Goal: Complete application form: Complete application form

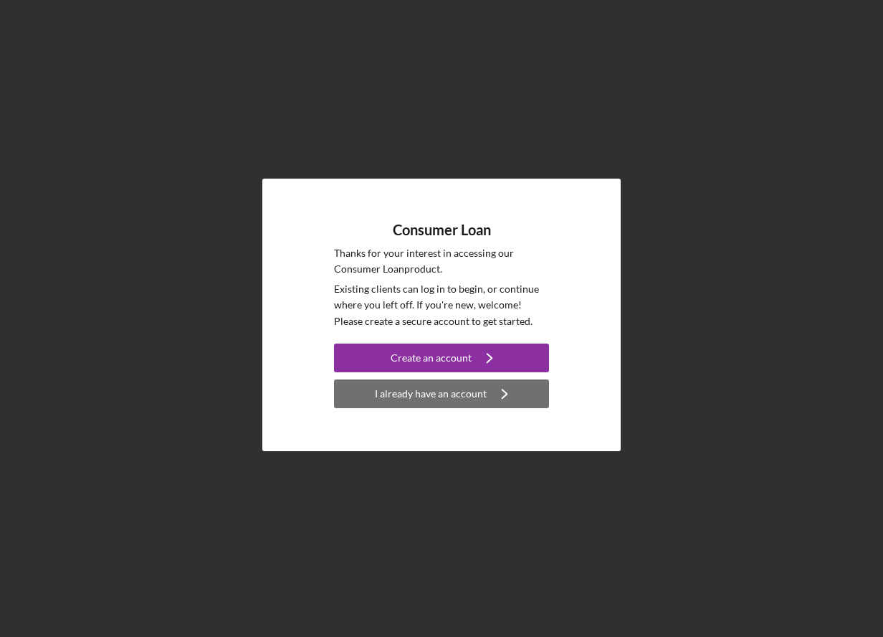
click at [412, 394] on div "I already have an account" at bounding box center [431, 393] width 112 height 29
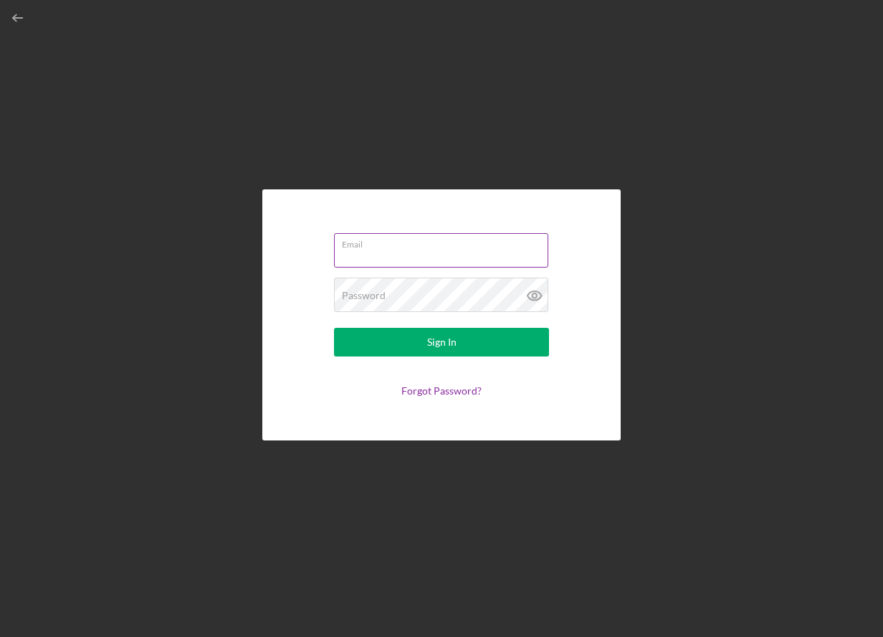
click at [412, 249] on div "Email" at bounding box center [441, 251] width 215 height 36
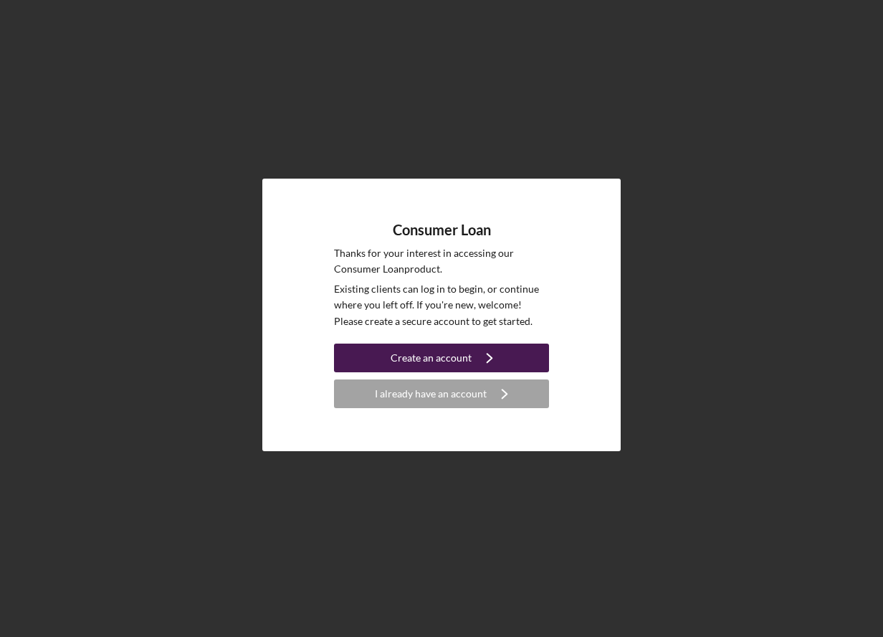
click at [430, 361] on div "Create an account" at bounding box center [431, 357] width 81 height 29
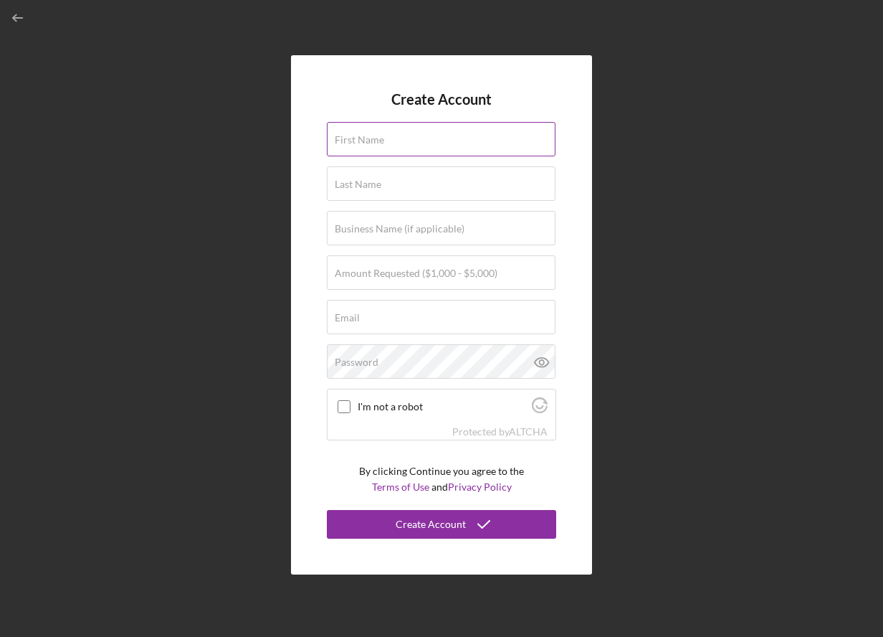
click at [405, 137] on div "First Name" at bounding box center [441, 140] width 229 height 36
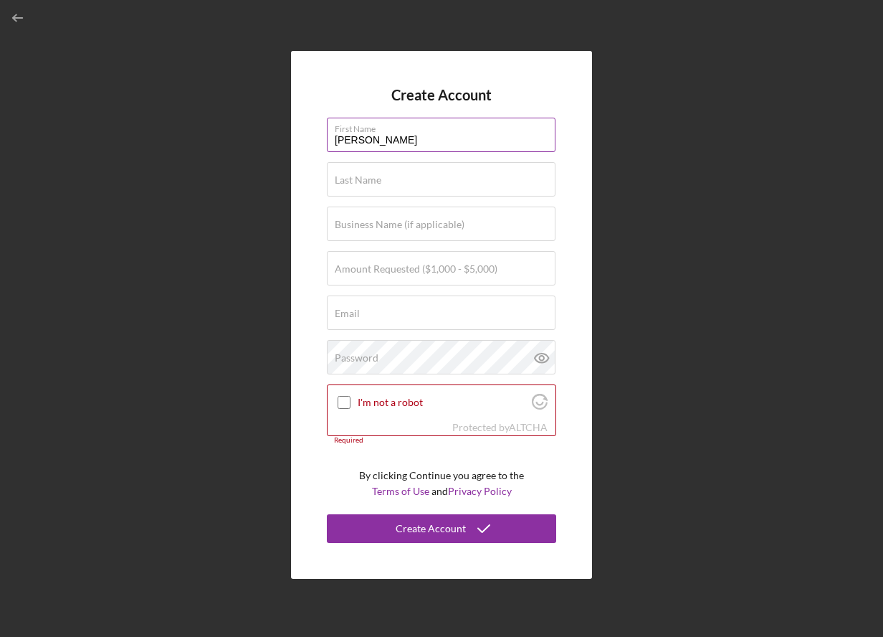
type input "[PERSON_NAME]"
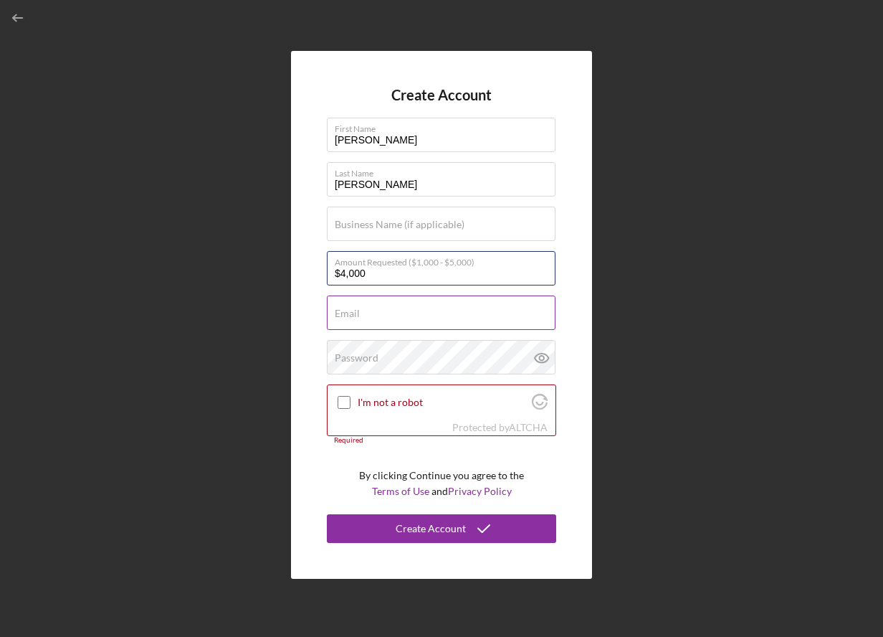
type input "$4,000"
click at [386, 309] on div "Email Required" at bounding box center [441, 313] width 229 height 36
type input "[EMAIL_ADDRESS][DOMAIN_NAME]"
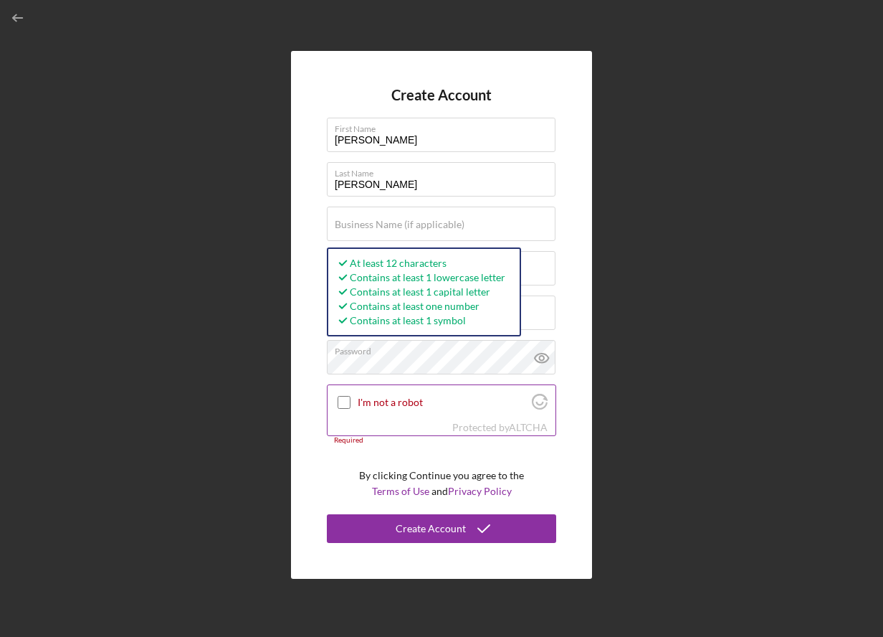
click at [347, 408] on input "I'm not a robot" at bounding box center [344, 402] width 13 height 13
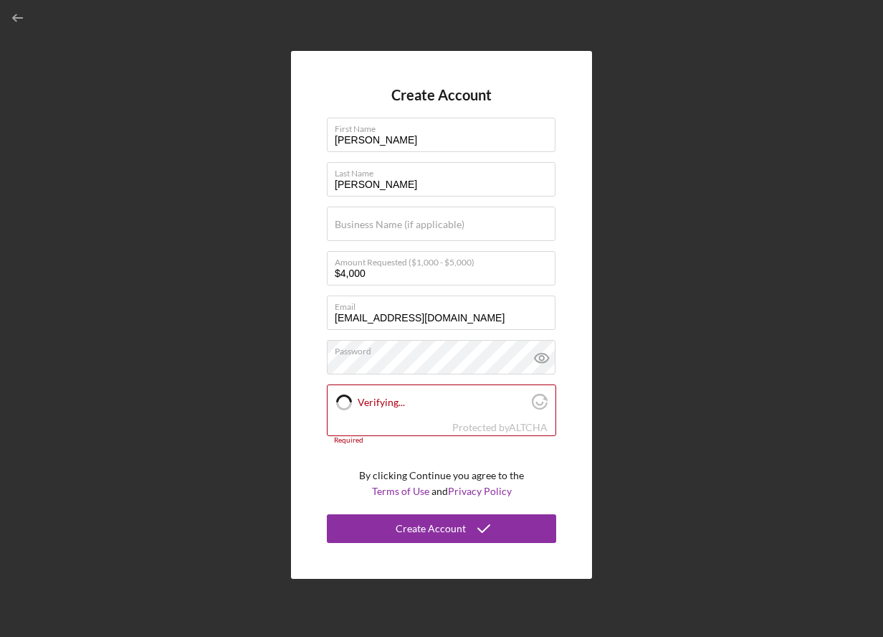
checkbox input "true"
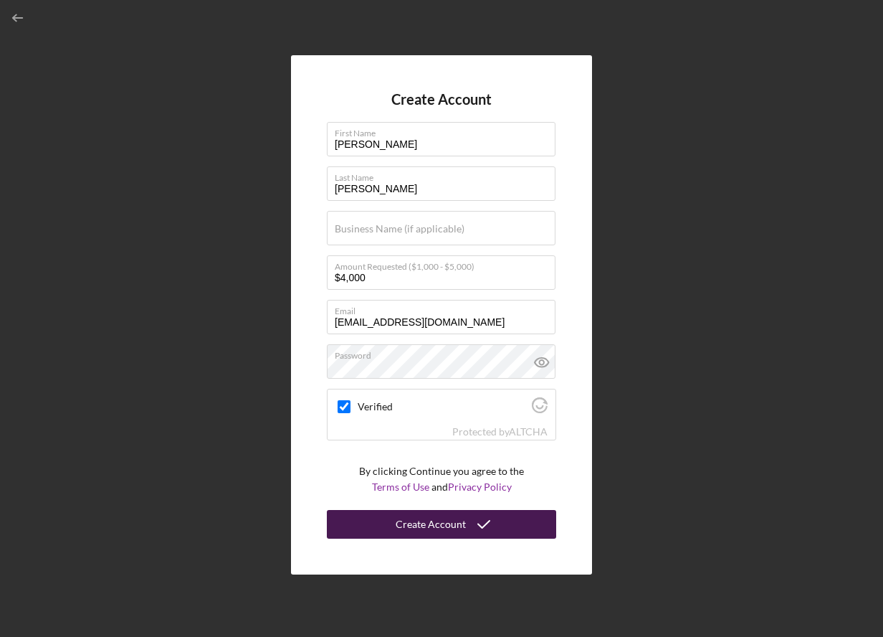
click at [483, 524] on icon "submit" at bounding box center [484, 524] width 36 height 36
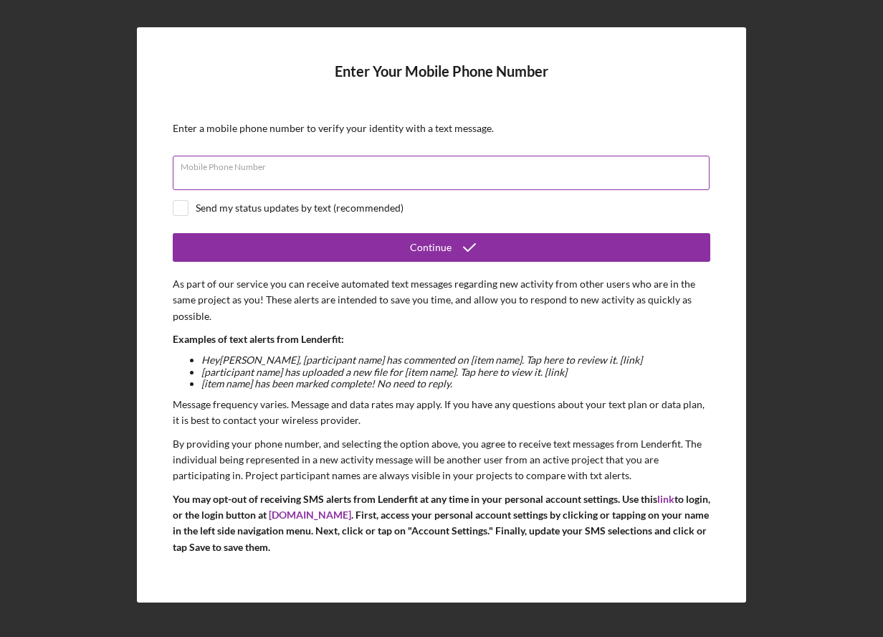
click at [437, 174] on input "Mobile Phone Number" at bounding box center [441, 173] width 537 height 34
type input "[PHONE_NUMBER]"
click at [184, 209] on input "checkbox" at bounding box center [181, 208] width 14 height 14
checkbox input "true"
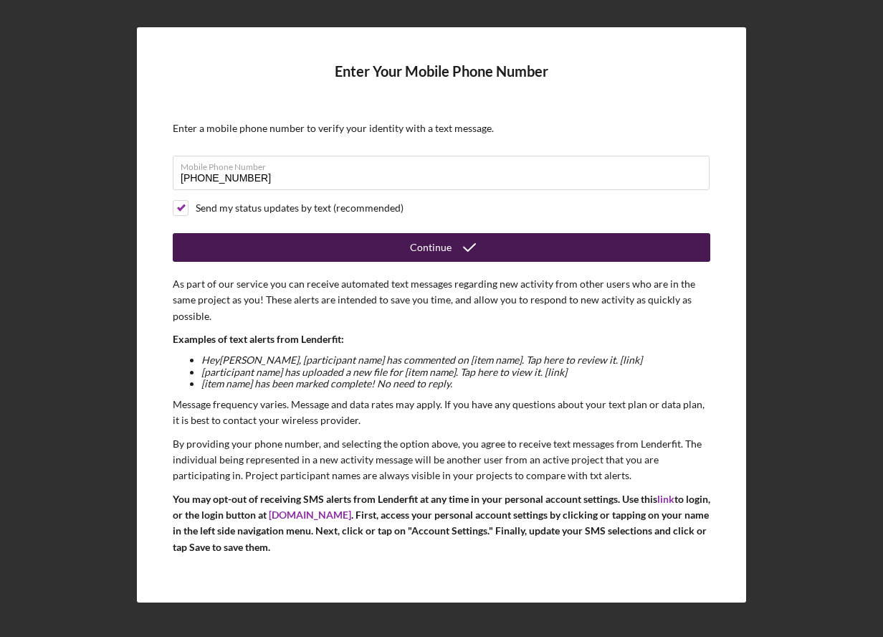
click at [419, 250] on div "Continue" at bounding box center [431, 247] width 42 height 29
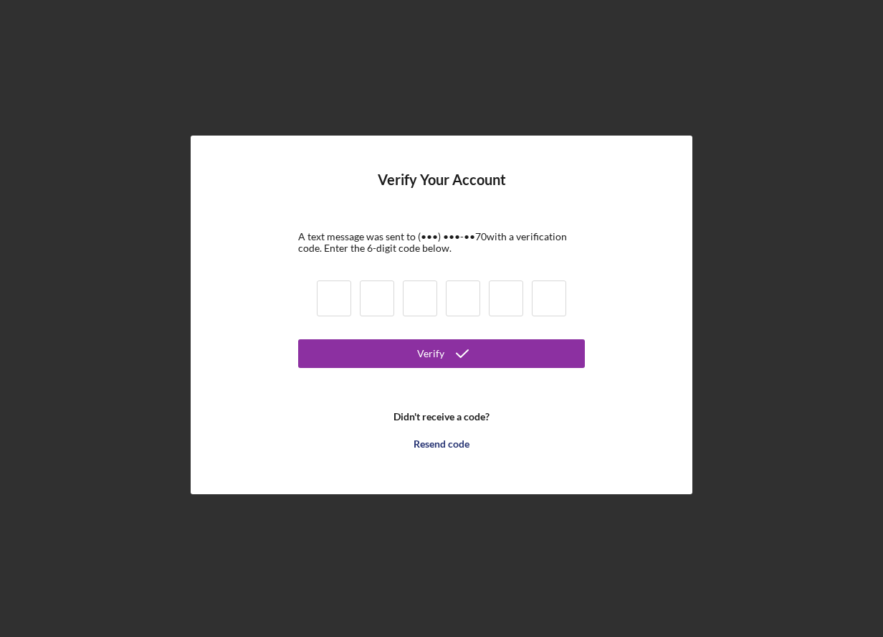
click at [341, 310] on input at bounding box center [334, 298] width 34 height 36
type input "2"
type input "0"
type input "3"
type input "6"
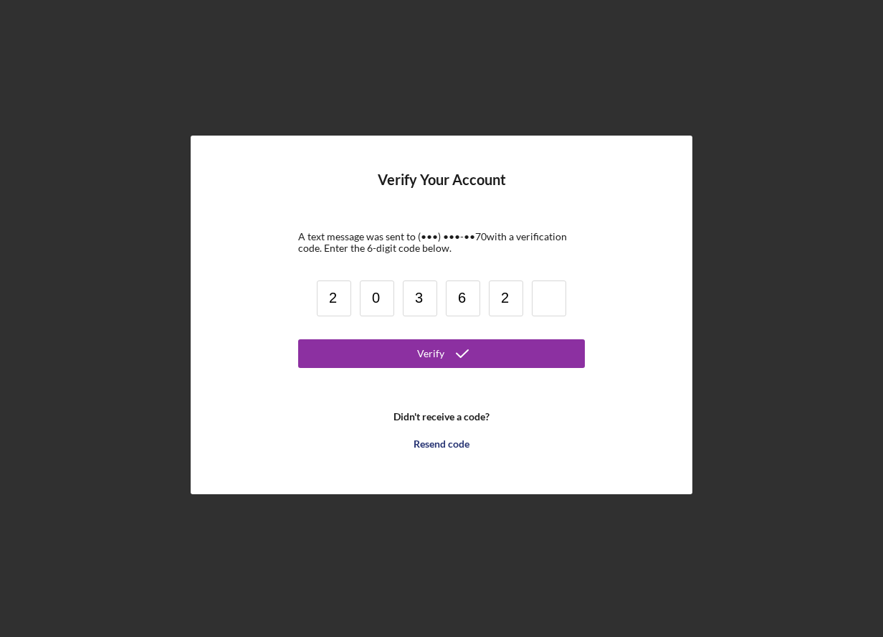
type input "2"
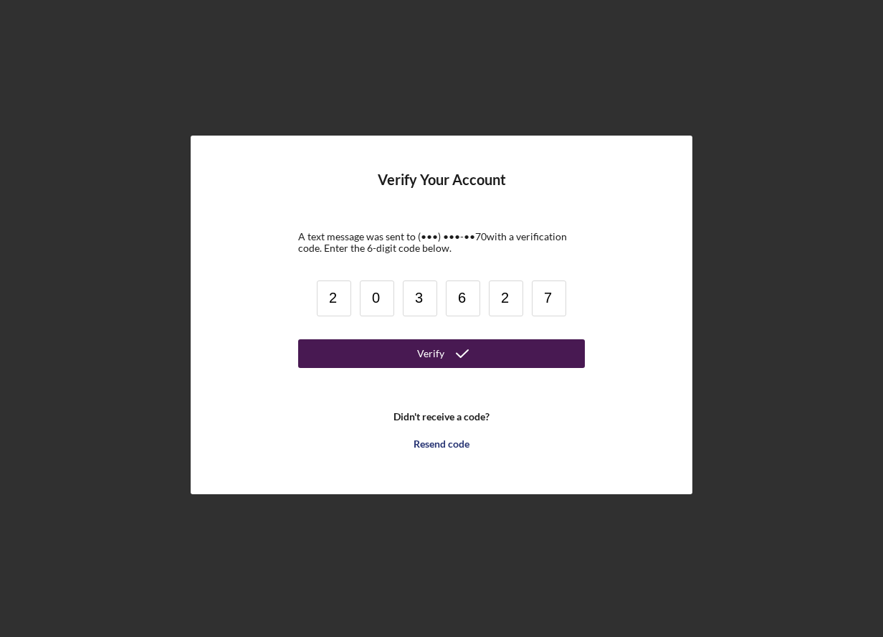
type input "7"
click at [430, 354] on div "Verify" at bounding box center [430, 353] width 27 height 29
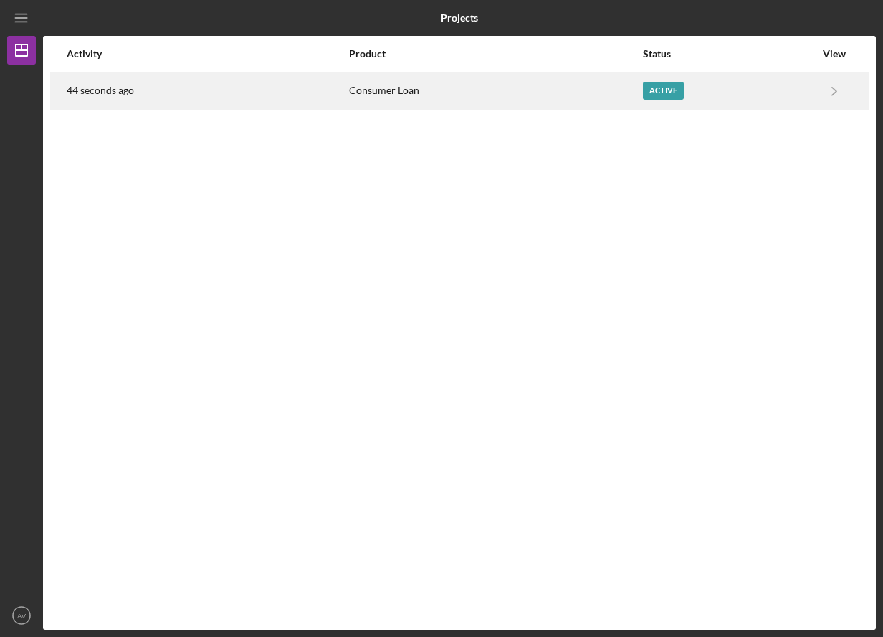
click at [384, 95] on div "Consumer Loan" at bounding box center [495, 91] width 293 height 36
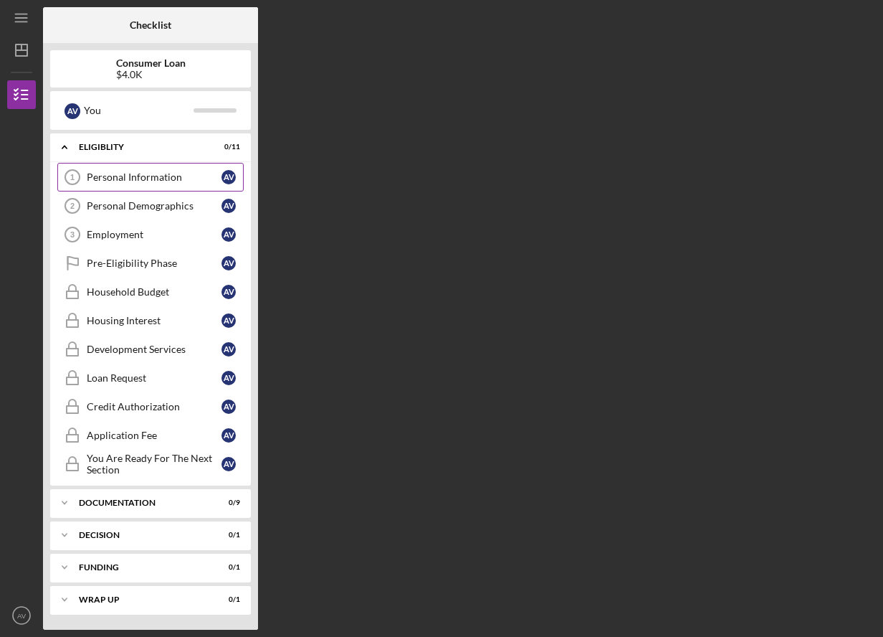
click at [137, 178] on div "Personal Information" at bounding box center [154, 176] width 135 height 11
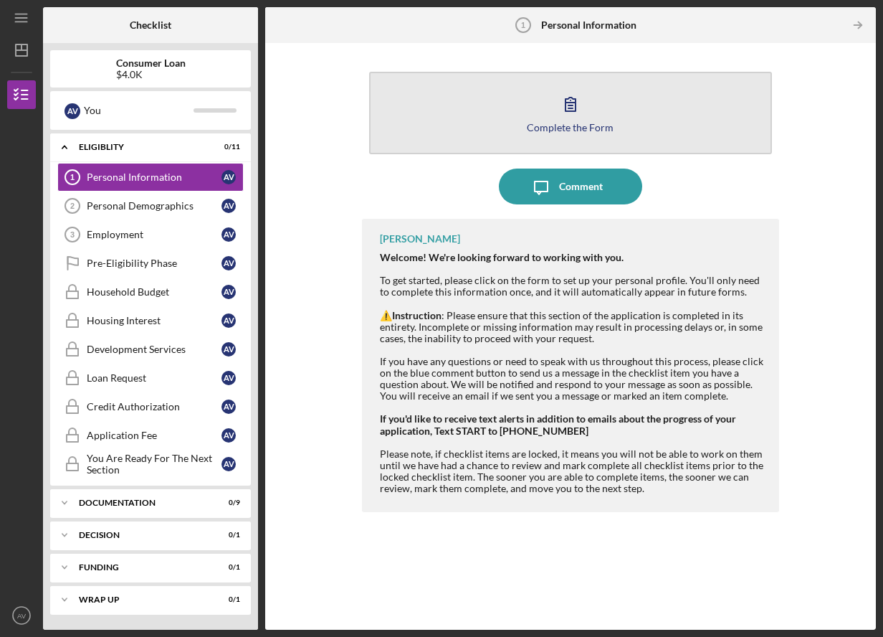
click at [571, 108] on icon "button" at bounding box center [571, 105] width 10 height 14
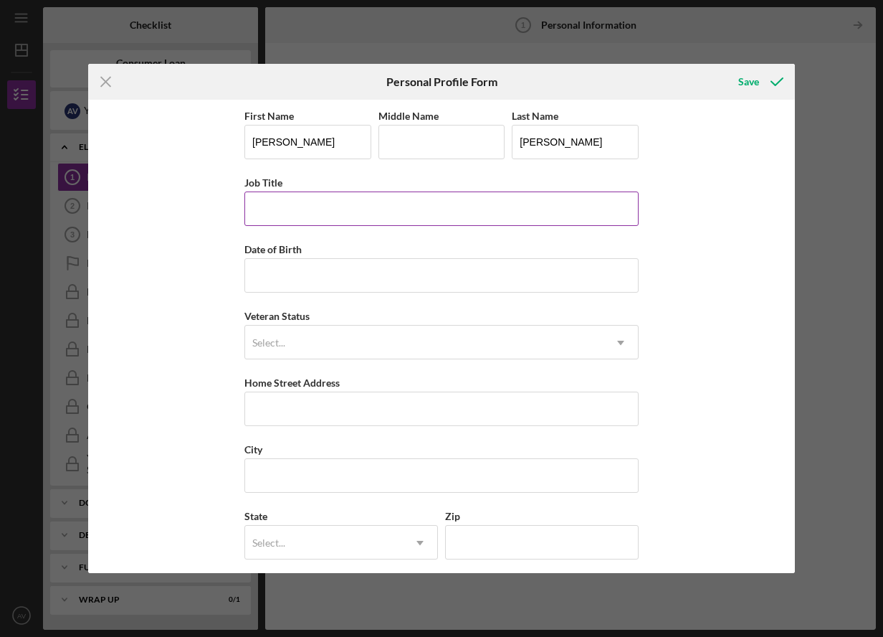
click at [279, 199] on input "Job Title" at bounding box center [441, 208] width 394 height 34
type input "Editor"
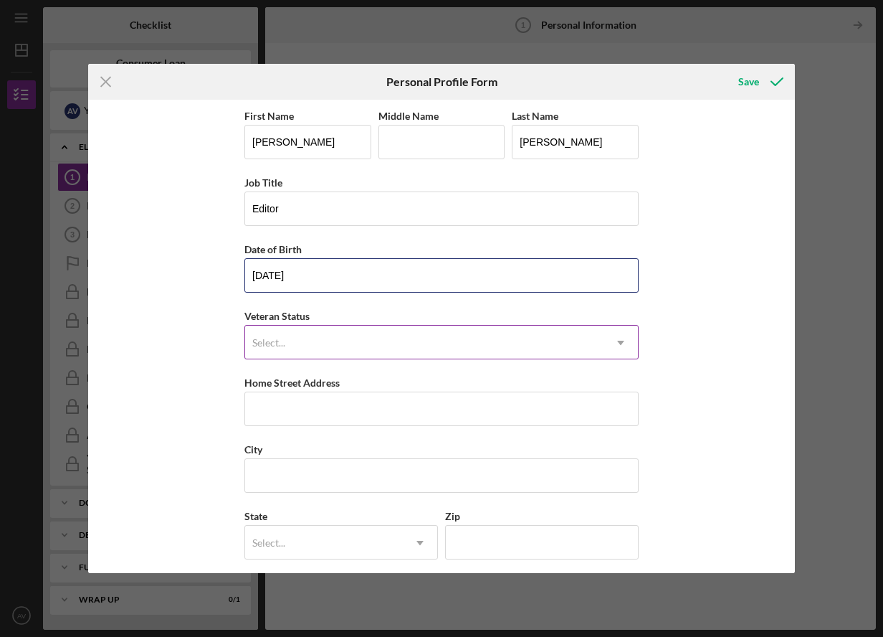
type input "[DATE]"
click at [617, 341] on icon "Icon/Dropdown Arrow" at bounding box center [621, 342] width 34 height 34
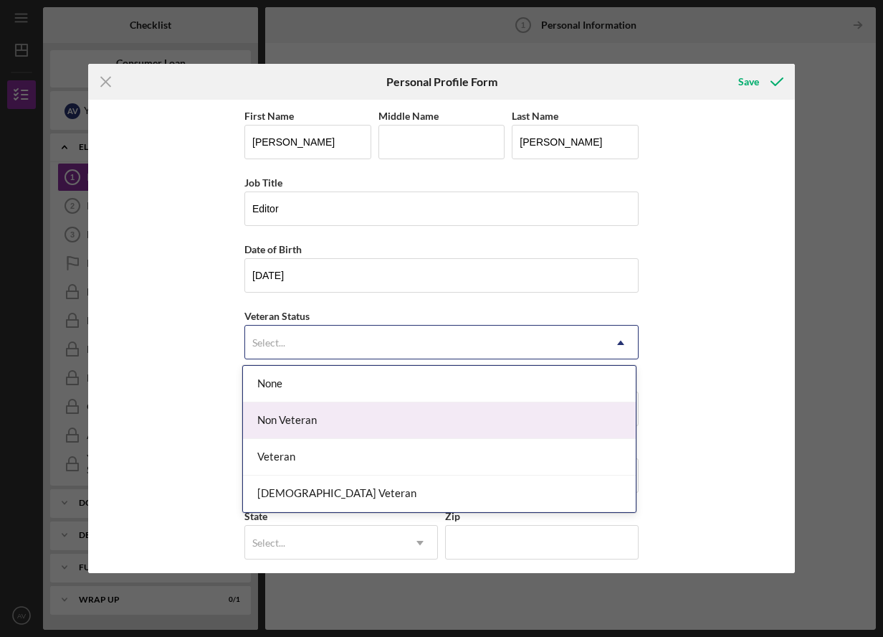
click at [451, 428] on div "Non Veteran" at bounding box center [439, 420] width 393 height 37
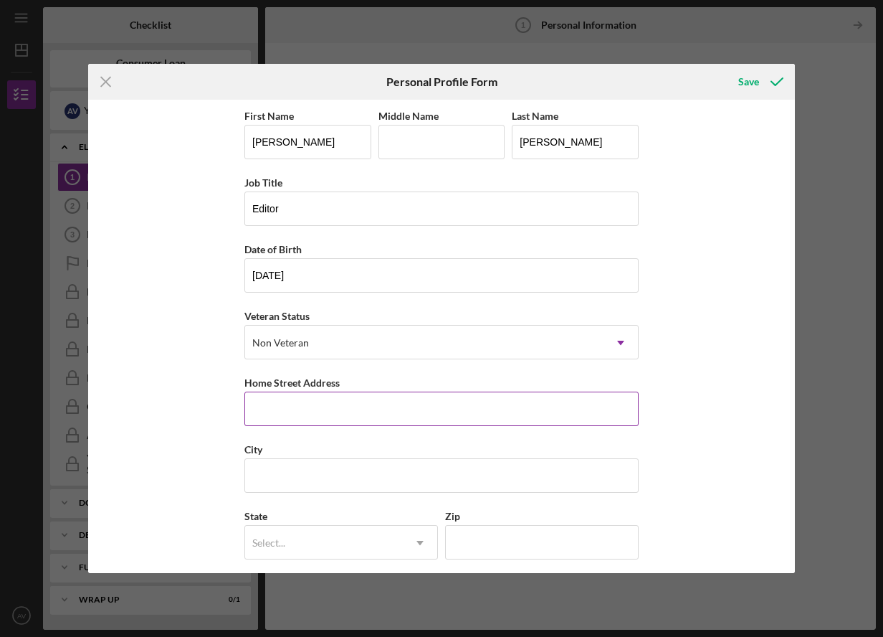
click at [374, 412] on input "Home Street Address" at bounding box center [441, 408] width 394 height 34
type input "[STREET_ADDRESS]"
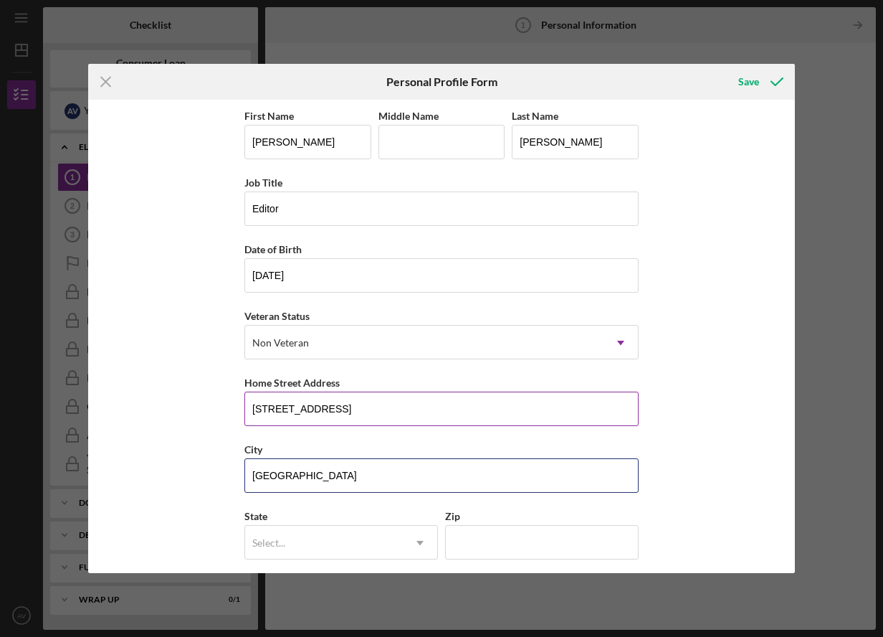
type input "[GEOGRAPHIC_DATA]"
type input "WI"
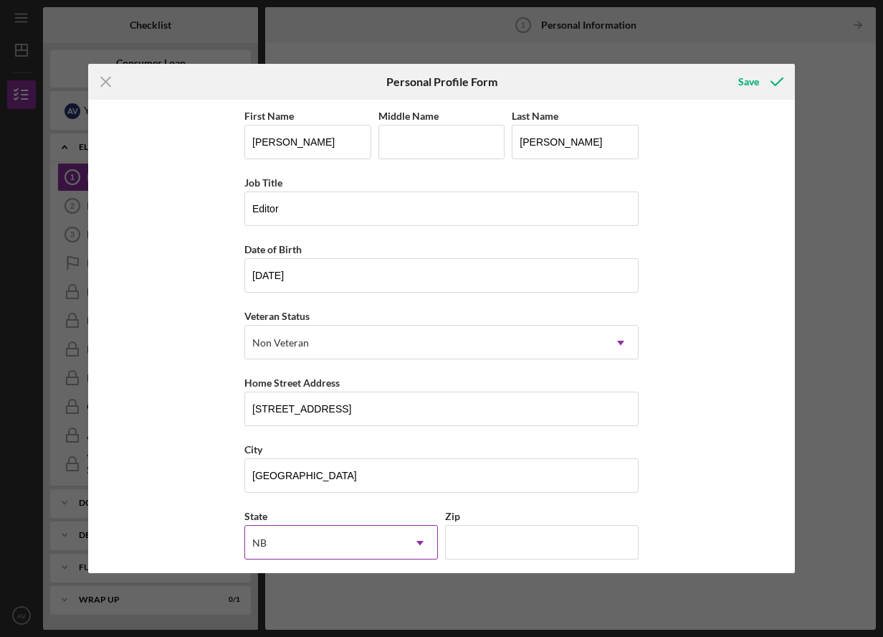
click at [343, 543] on div "NB" at bounding box center [324, 542] width 158 height 33
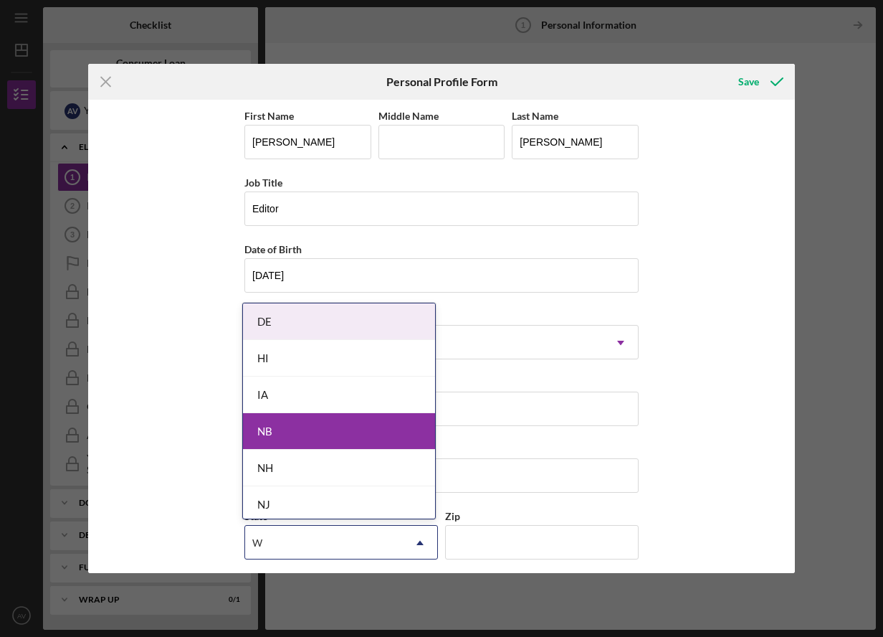
type input "Wi"
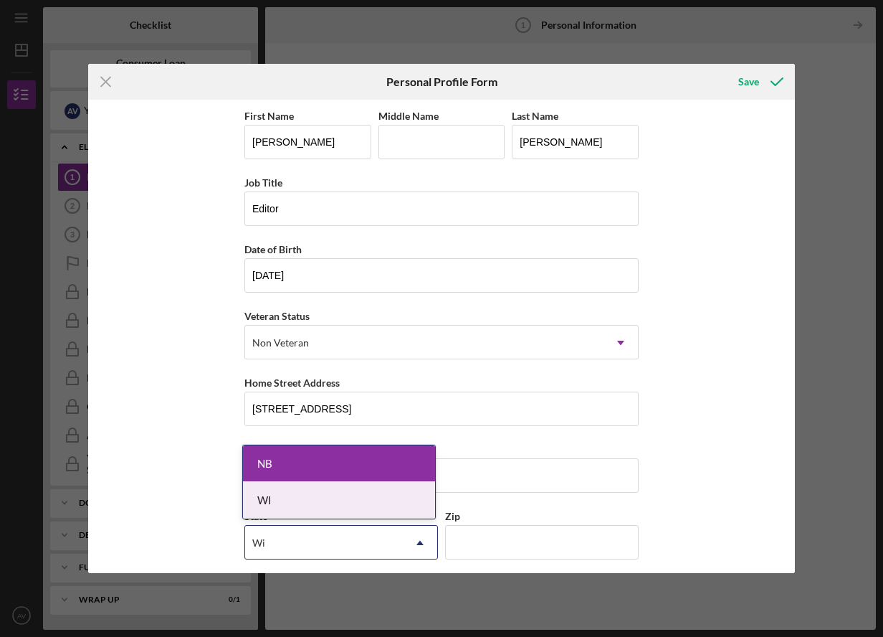
click at [282, 500] on div "WI" at bounding box center [339, 500] width 192 height 37
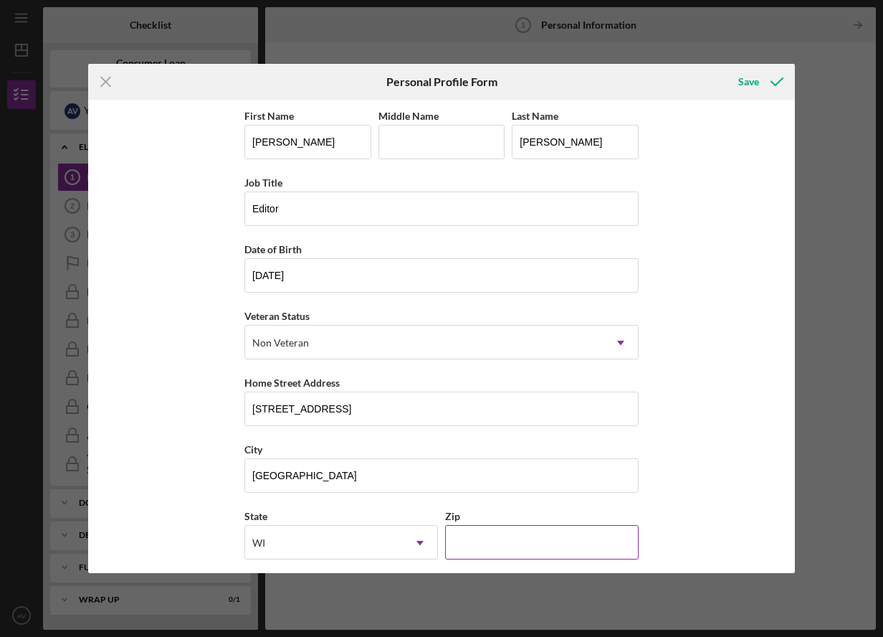
click at [463, 533] on input "Zip" at bounding box center [542, 542] width 194 height 34
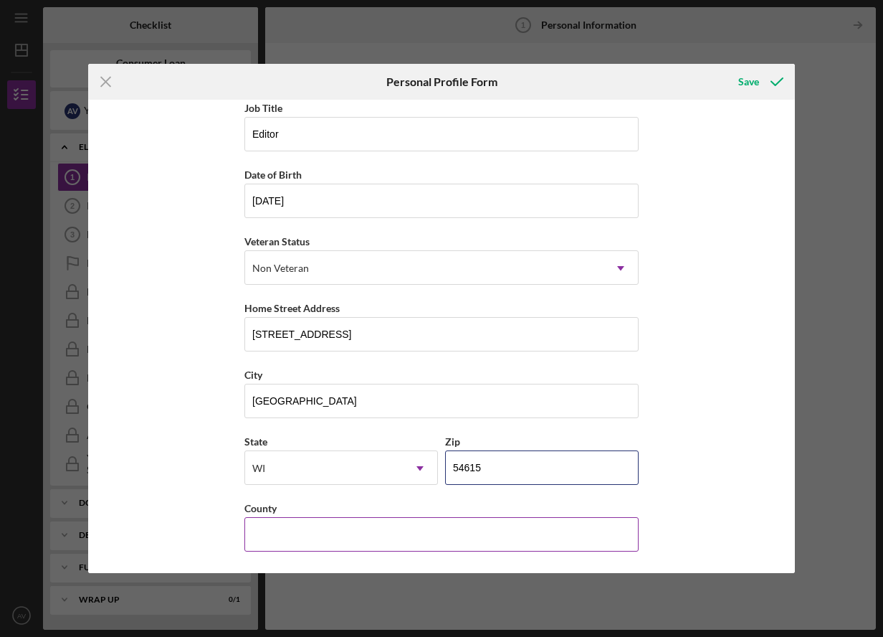
type input "54615"
click at [467, 536] on input "County" at bounding box center [441, 534] width 394 height 34
type input "[PERSON_NAME]"
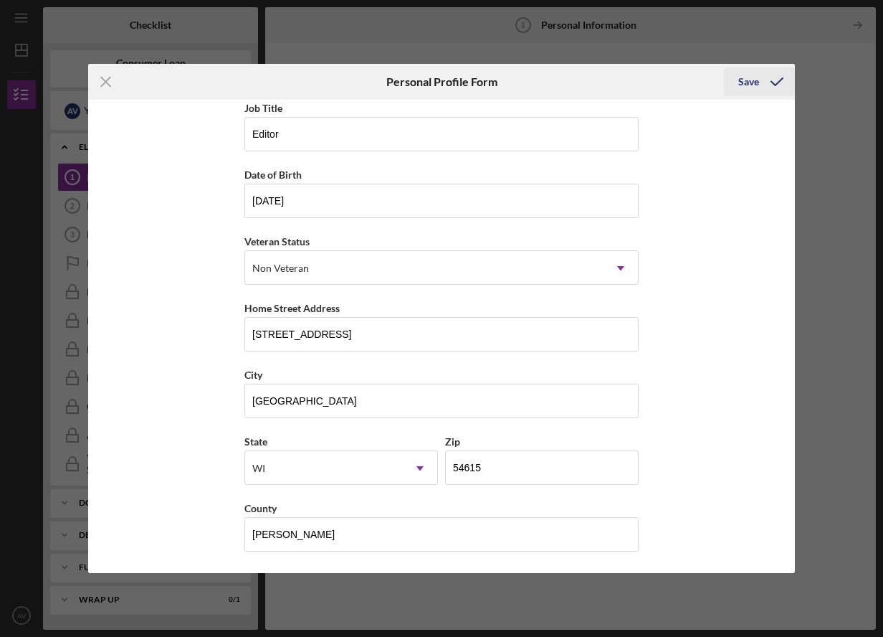
click at [759, 80] on icon "submit" at bounding box center [777, 82] width 36 height 36
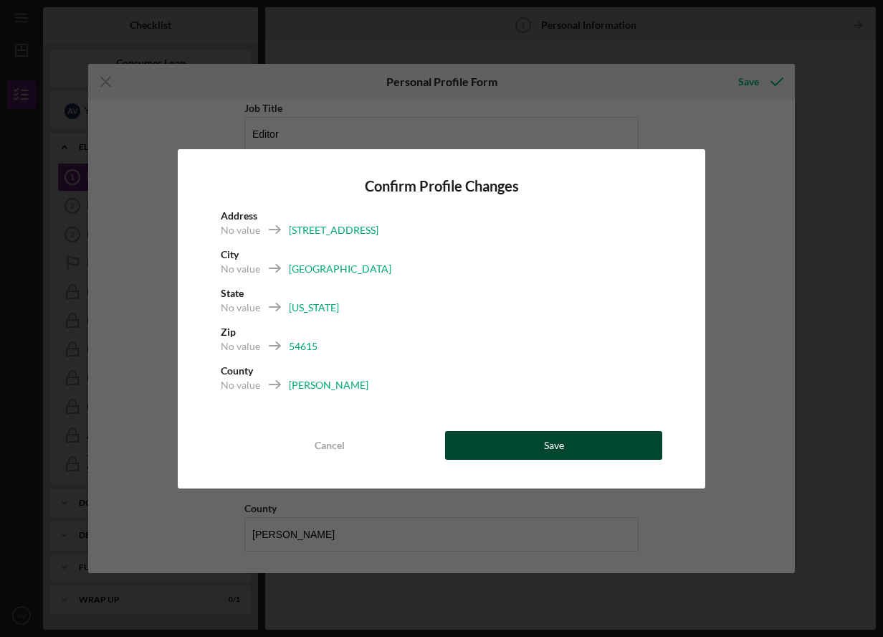
click at [571, 445] on button "Save" at bounding box center [553, 445] width 217 height 29
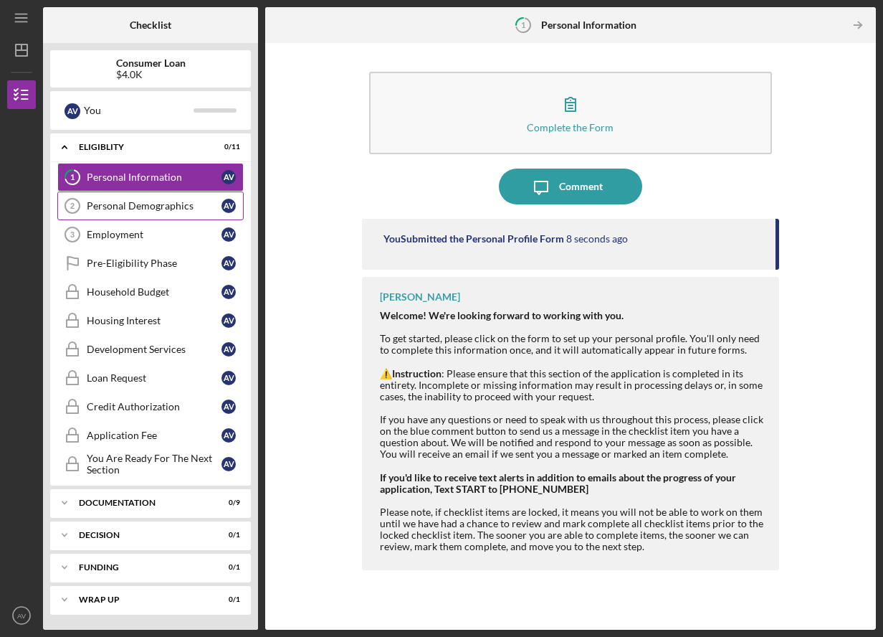
click at [138, 203] on div "Personal Demographics" at bounding box center [154, 205] width 135 height 11
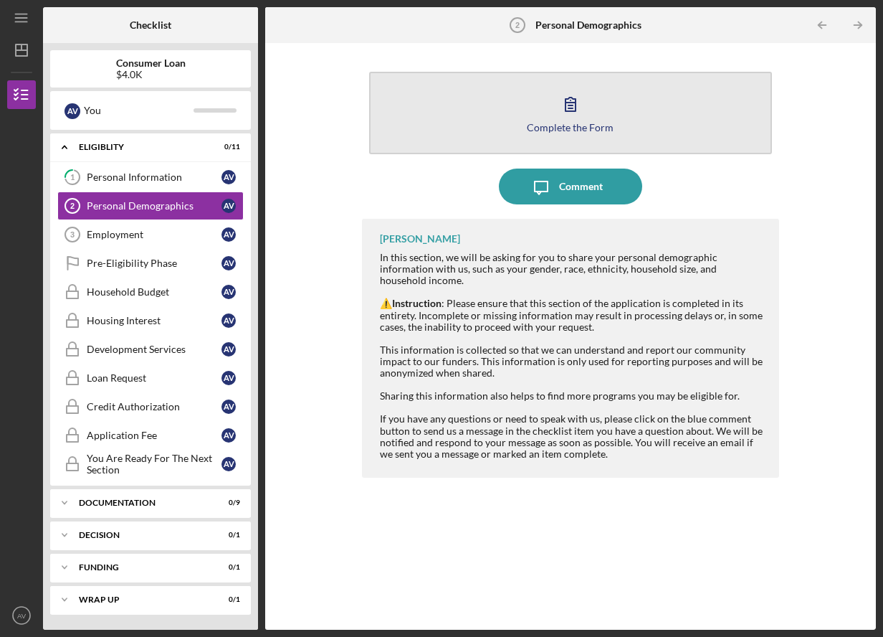
click at [578, 110] on icon "button" at bounding box center [571, 104] width 36 height 36
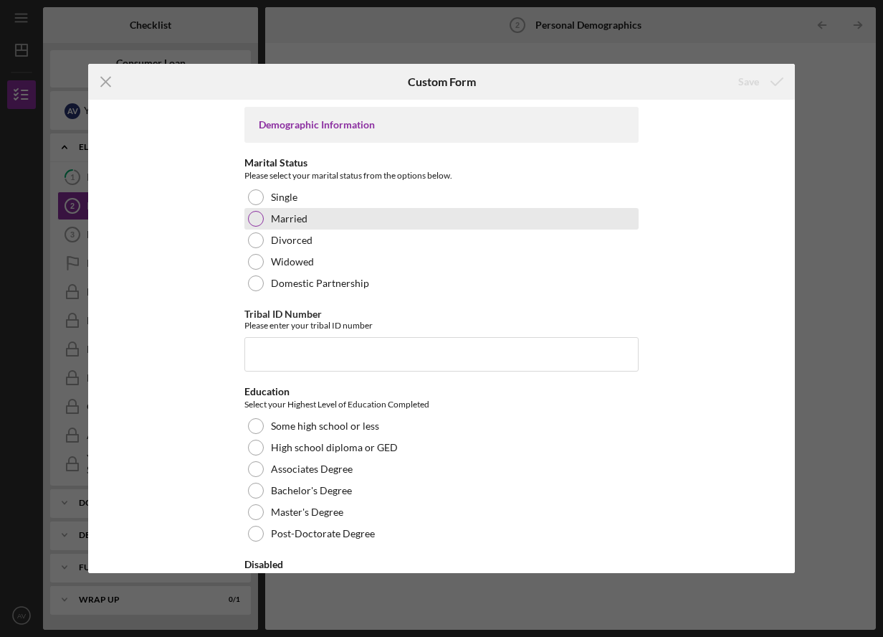
click at [252, 216] on div at bounding box center [256, 219] width 16 height 16
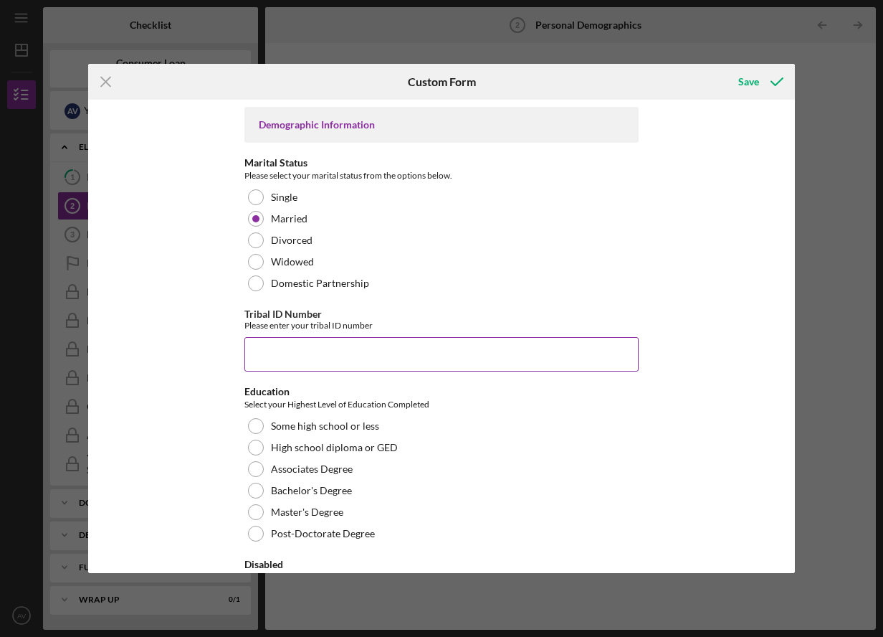
click at [341, 343] on input "Tribal ID Number" at bounding box center [441, 354] width 394 height 34
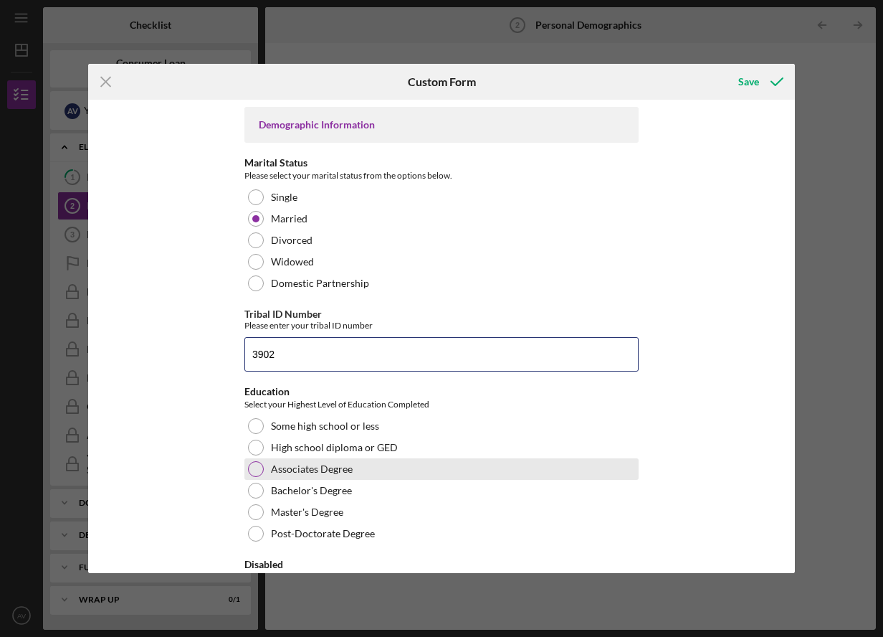
type input "3902"
click at [253, 468] on div at bounding box center [256, 469] width 16 height 16
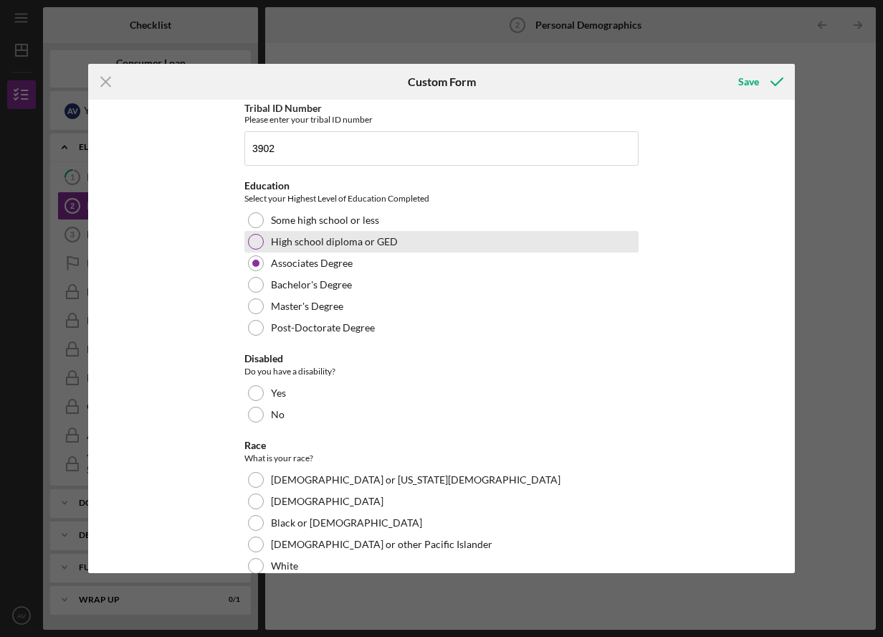
scroll to position [287, 0]
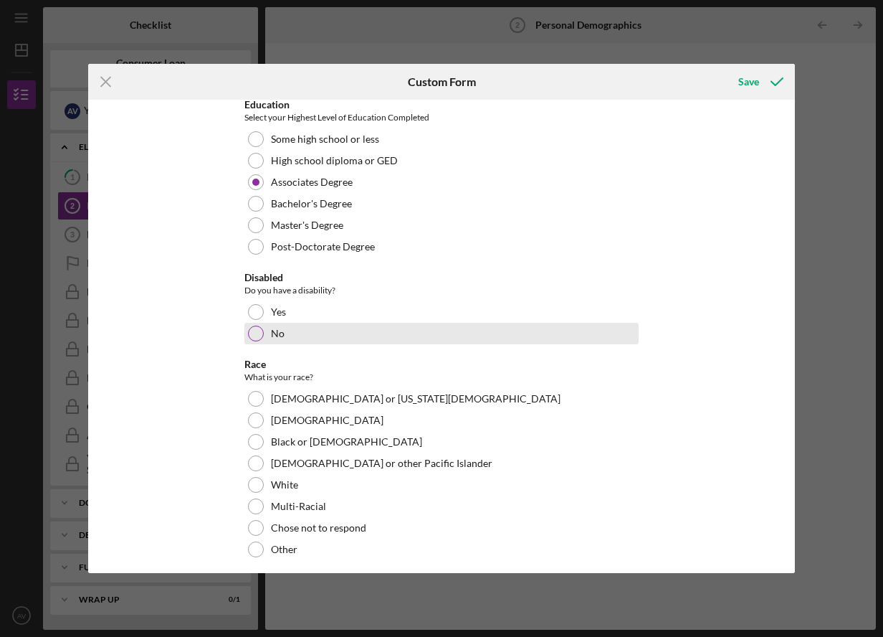
click at [257, 333] on div at bounding box center [256, 333] width 16 height 16
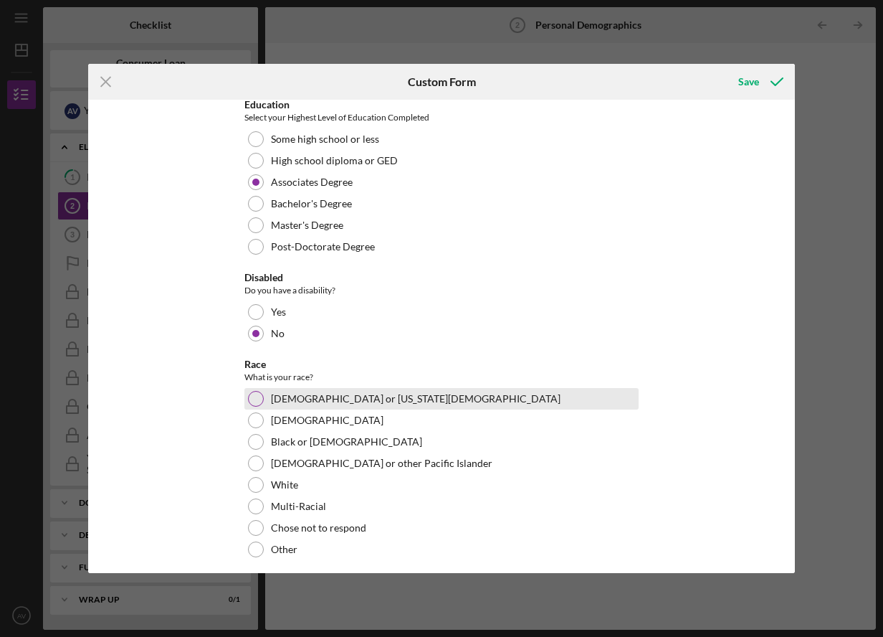
click at [257, 404] on div at bounding box center [256, 399] width 16 height 16
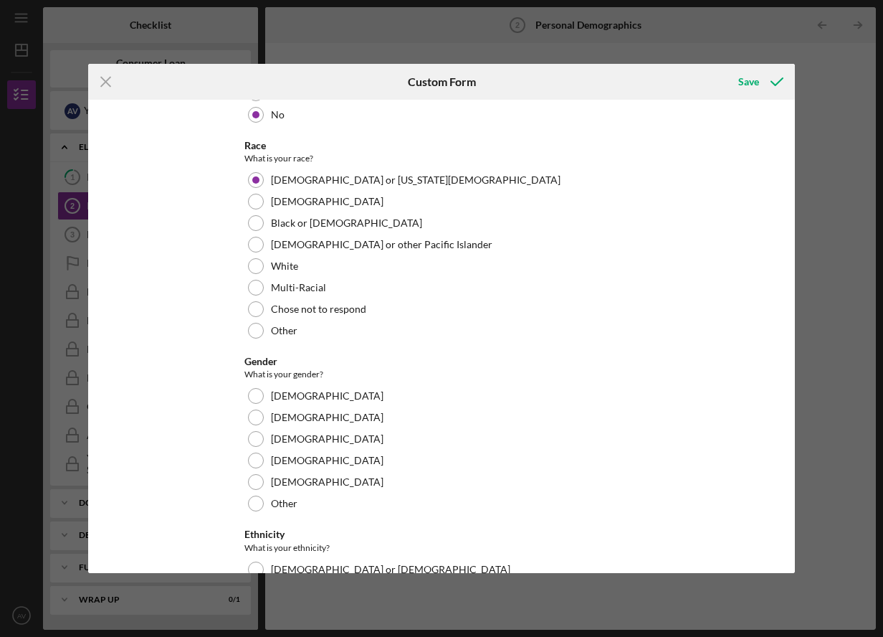
scroll to position [645, 0]
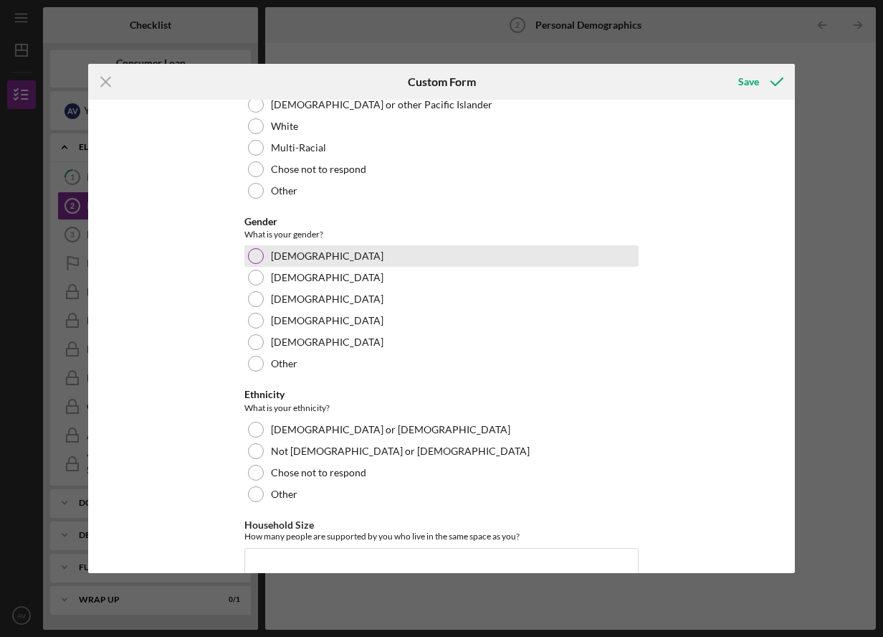
click at [254, 255] on div at bounding box center [256, 256] width 16 height 16
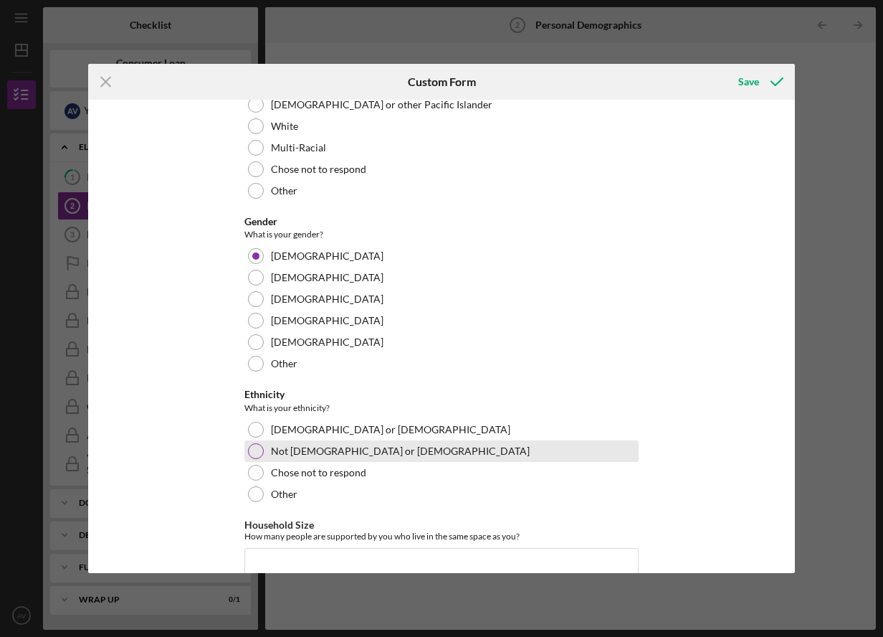
click at [252, 452] on div at bounding box center [256, 451] width 16 height 16
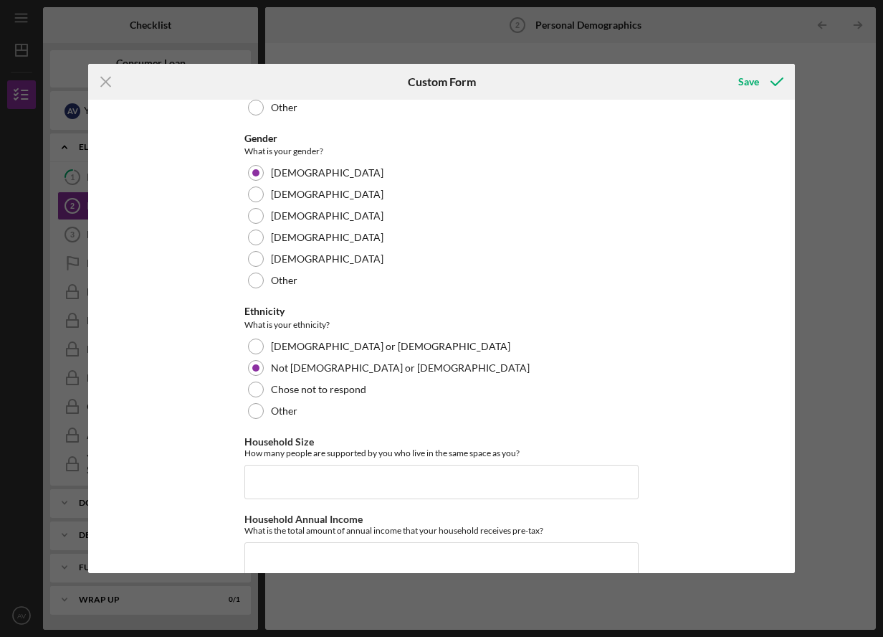
scroll to position [820, 0]
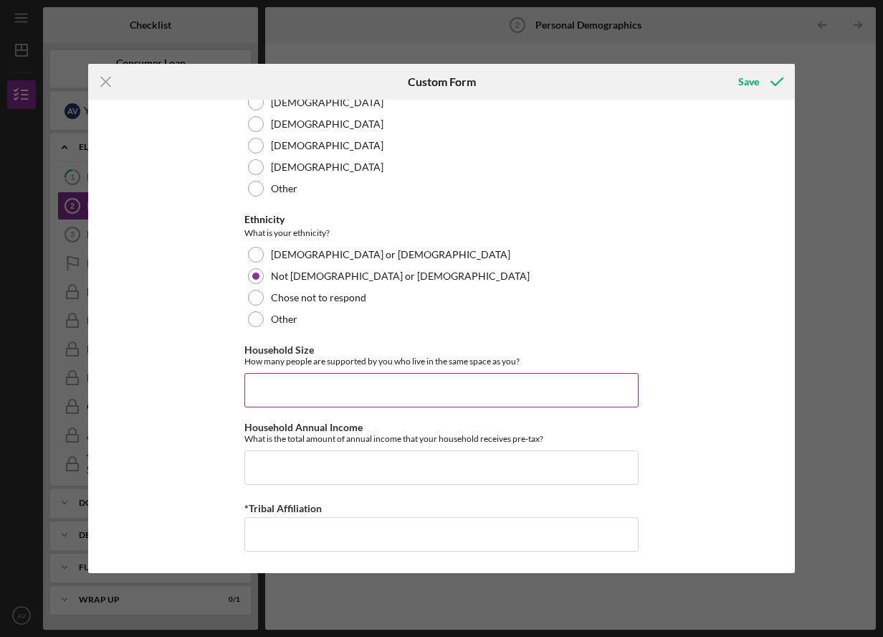
click at [322, 399] on input "Household Size" at bounding box center [441, 390] width 394 height 34
type input "5"
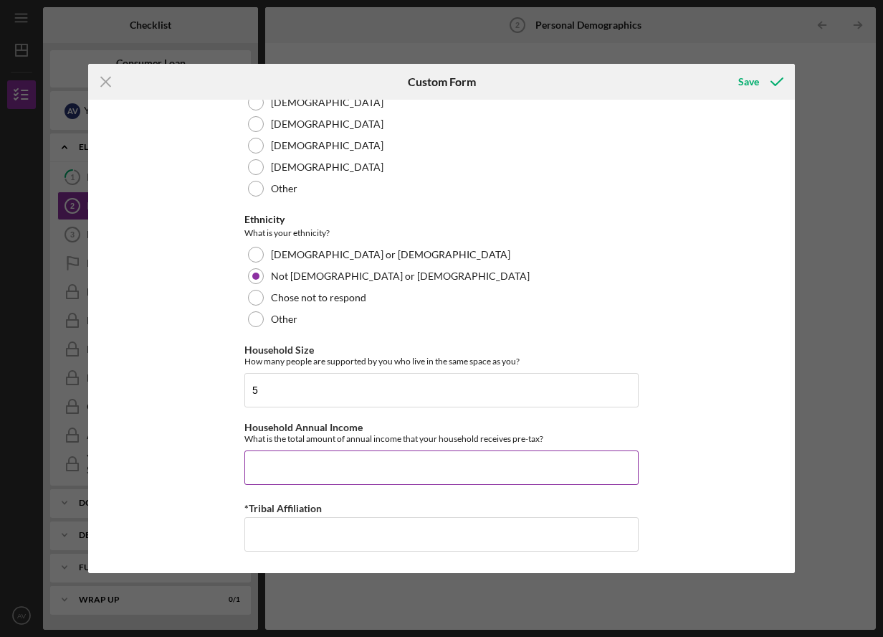
click at [505, 467] on input "Household Annual Income" at bounding box center [441, 467] width 394 height 34
click at [271, 460] on input "Household Annual Income" at bounding box center [441, 467] width 394 height 34
type input "$61,500"
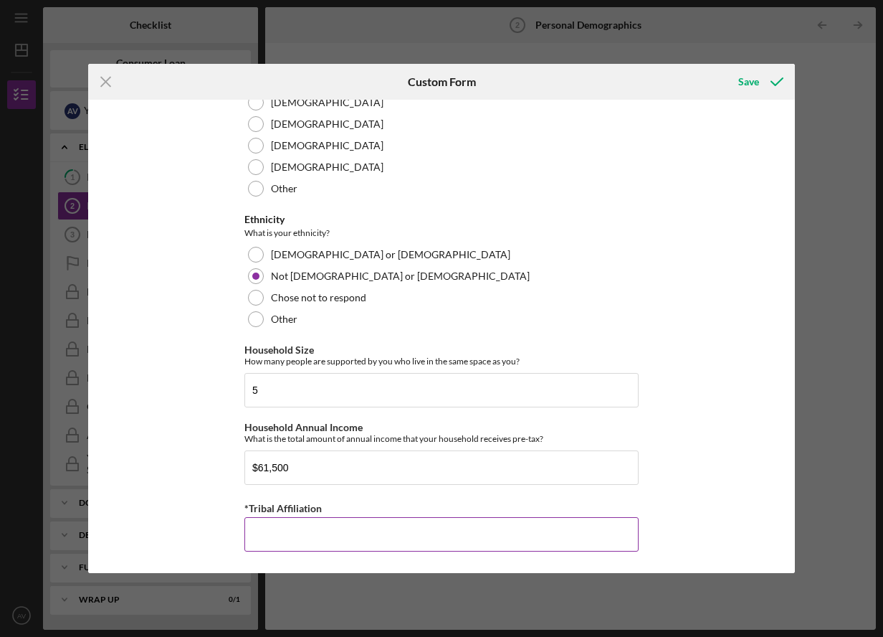
click at [275, 535] on input "*Tribal Affiliation" at bounding box center [441, 534] width 394 height 34
type input "Ho-Chunk Nation"
click at [742, 83] on div "Save" at bounding box center [748, 81] width 21 height 29
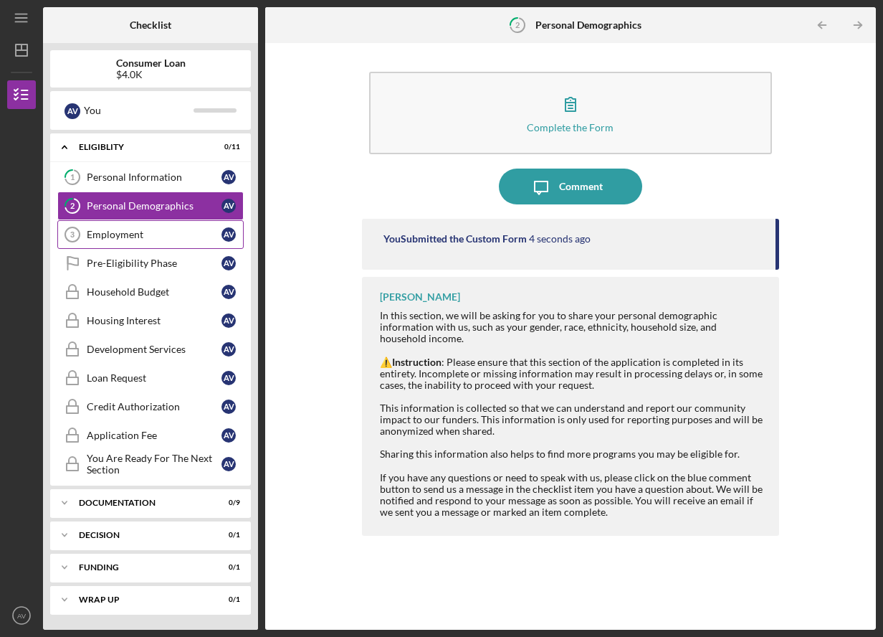
click at [136, 242] on link "Employment 3 Employment A V" at bounding box center [150, 234] width 186 height 29
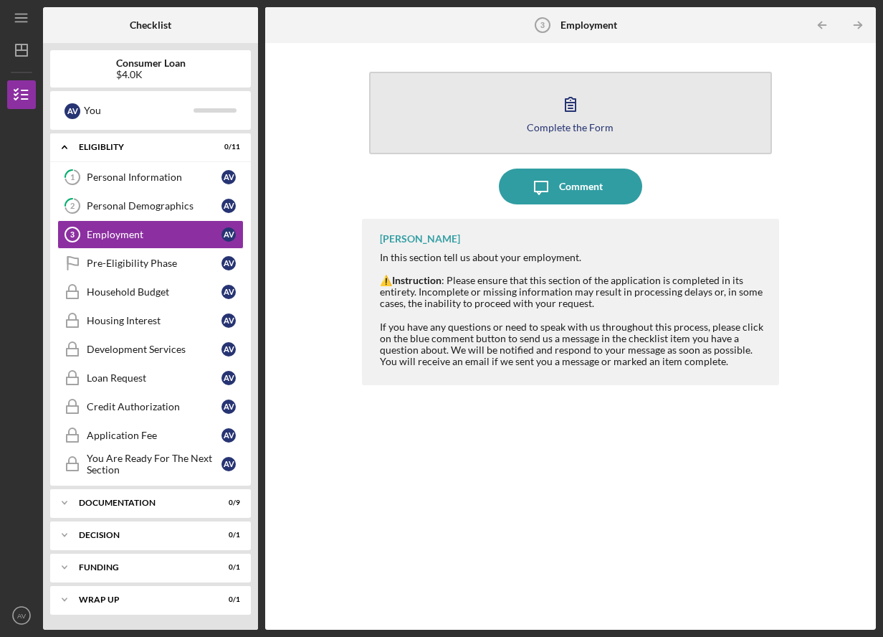
click at [568, 108] on icon "button" at bounding box center [571, 104] width 36 height 36
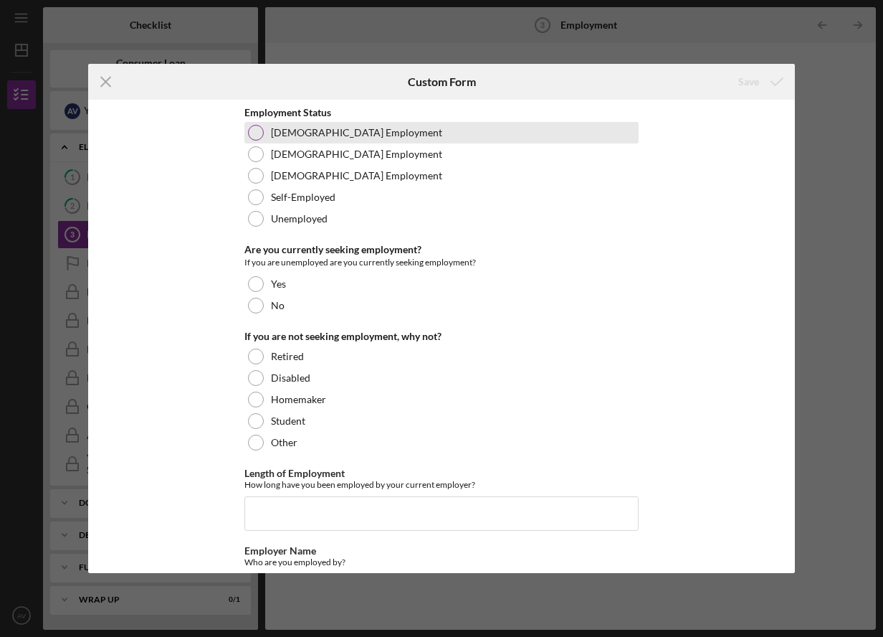
click at [255, 131] on div at bounding box center [256, 133] width 16 height 16
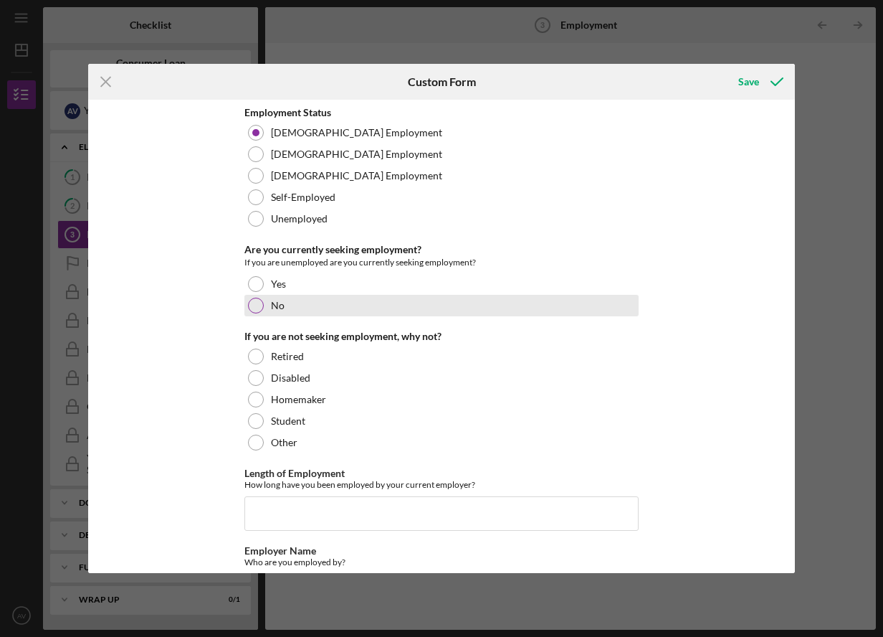
click at [252, 309] on div at bounding box center [256, 306] width 16 height 16
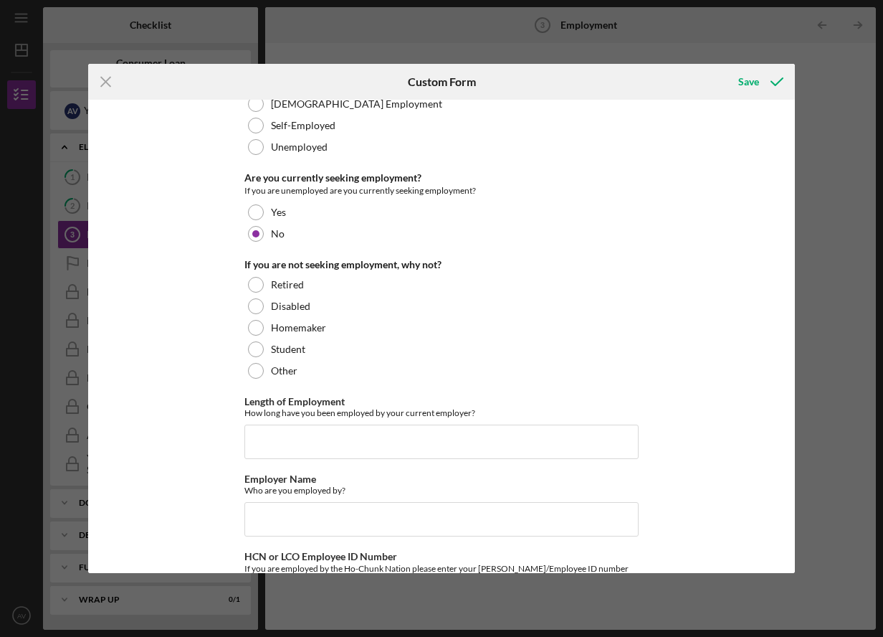
scroll to position [135, 0]
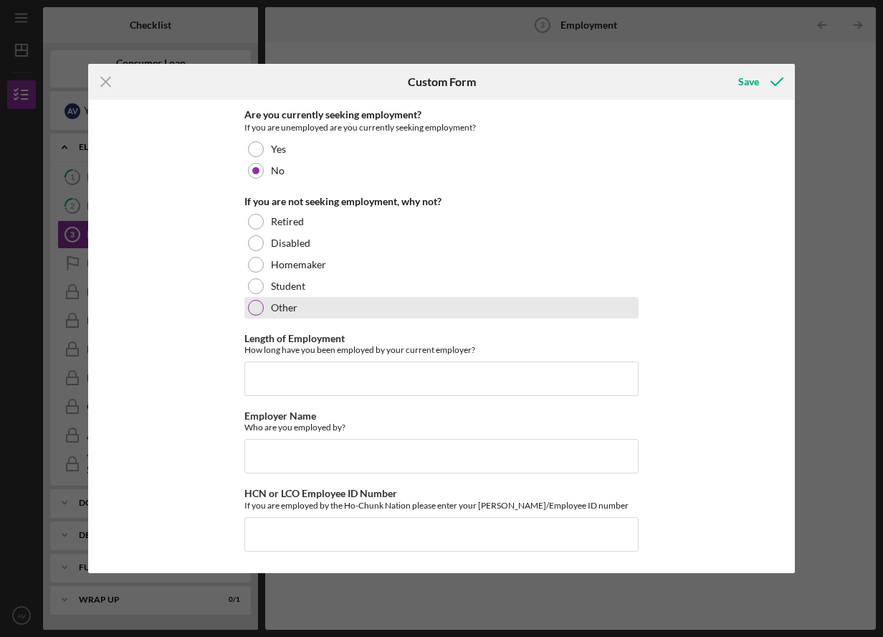
click at [255, 308] on div at bounding box center [256, 308] width 16 height 16
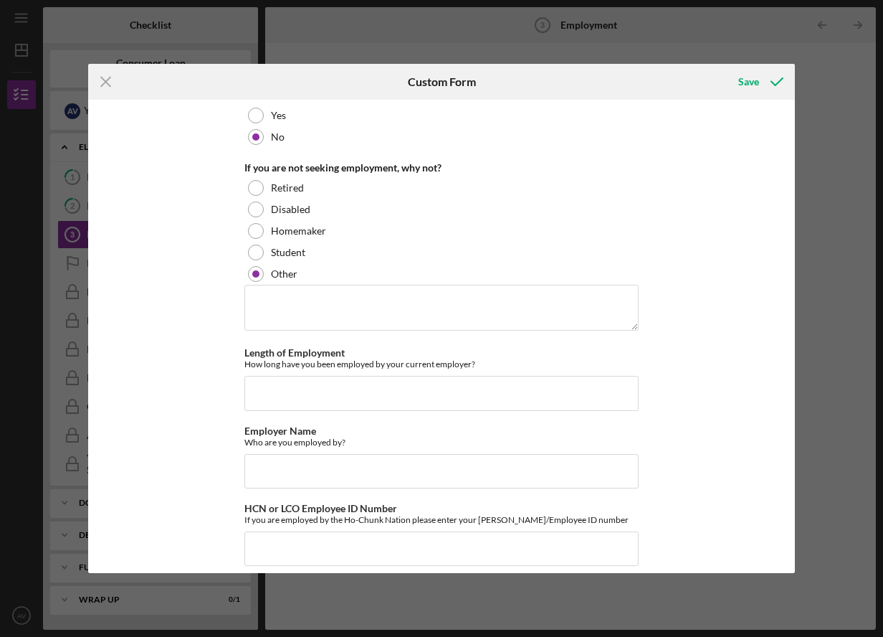
scroll to position [183, 0]
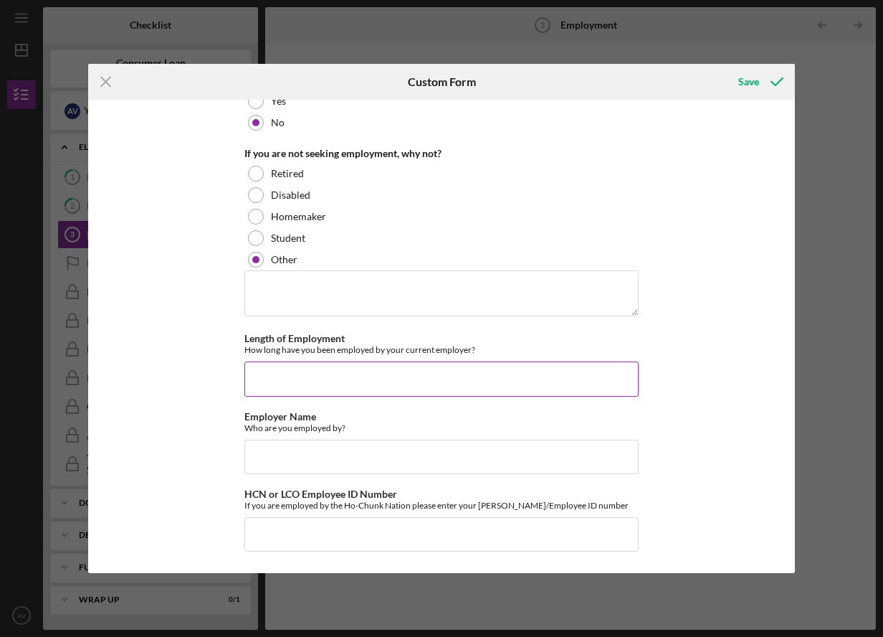
click at [477, 374] on input "Length of Employment" at bounding box center [441, 378] width 394 height 34
click at [436, 374] on input "Length of Employment" at bounding box center [441, 378] width 394 height 34
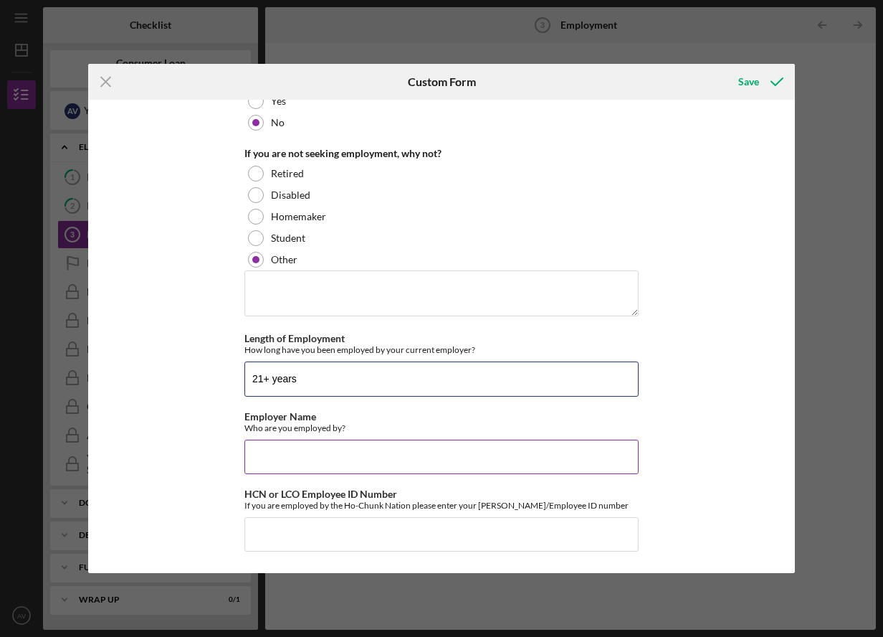
type input "21+ years"
click at [393, 446] on input "Employer Name" at bounding box center [441, 456] width 394 height 34
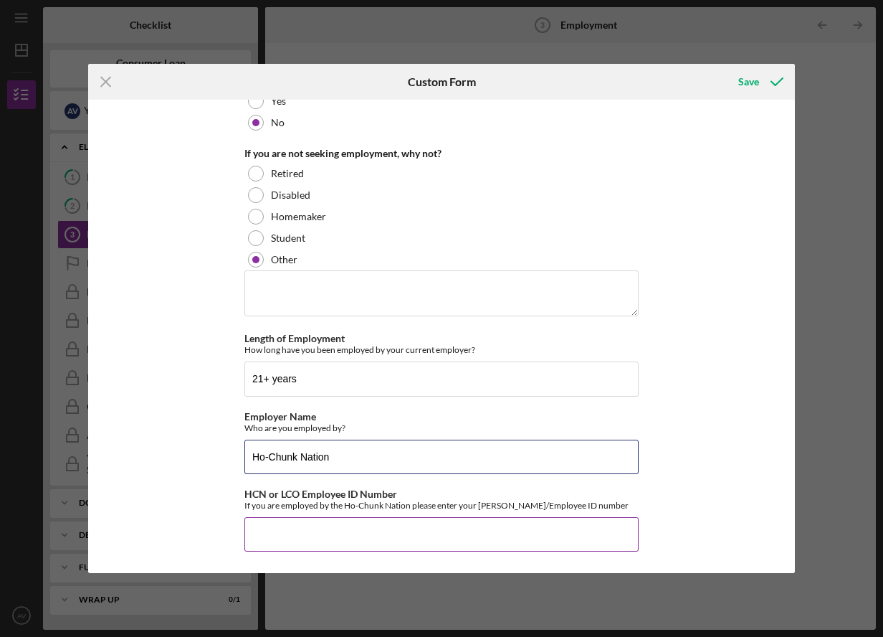
type input "Ho-Chunk Nation"
click at [373, 535] on input "HCN or LCO Employee ID Number" at bounding box center [441, 534] width 394 height 34
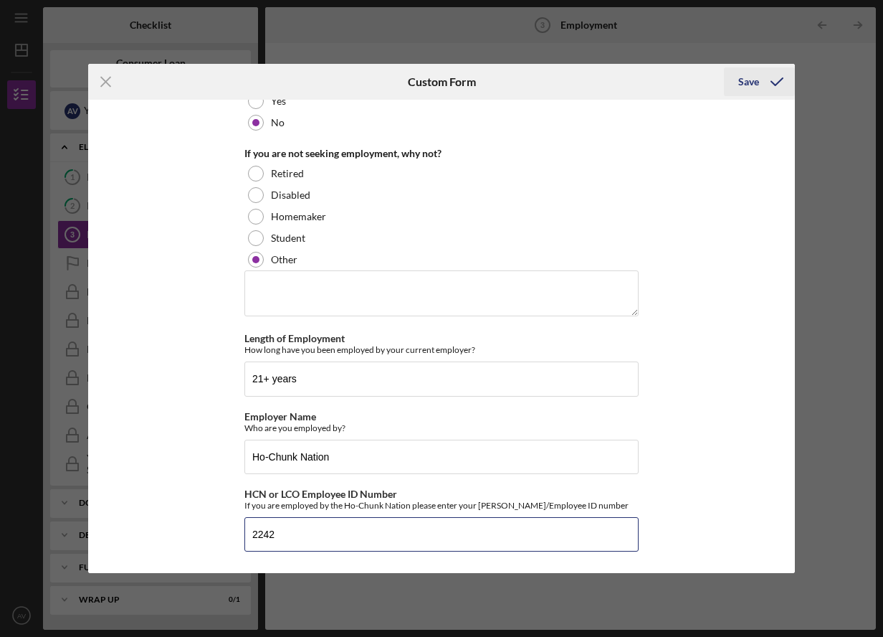
type input "2242"
click at [742, 82] on div "Save" at bounding box center [748, 81] width 21 height 29
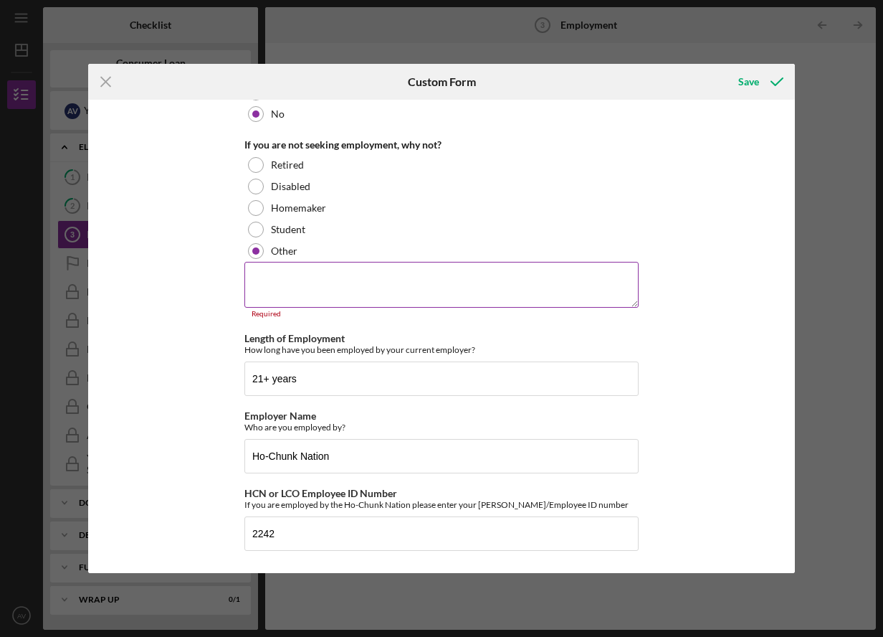
click at [425, 280] on textarea at bounding box center [441, 285] width 394 height 46
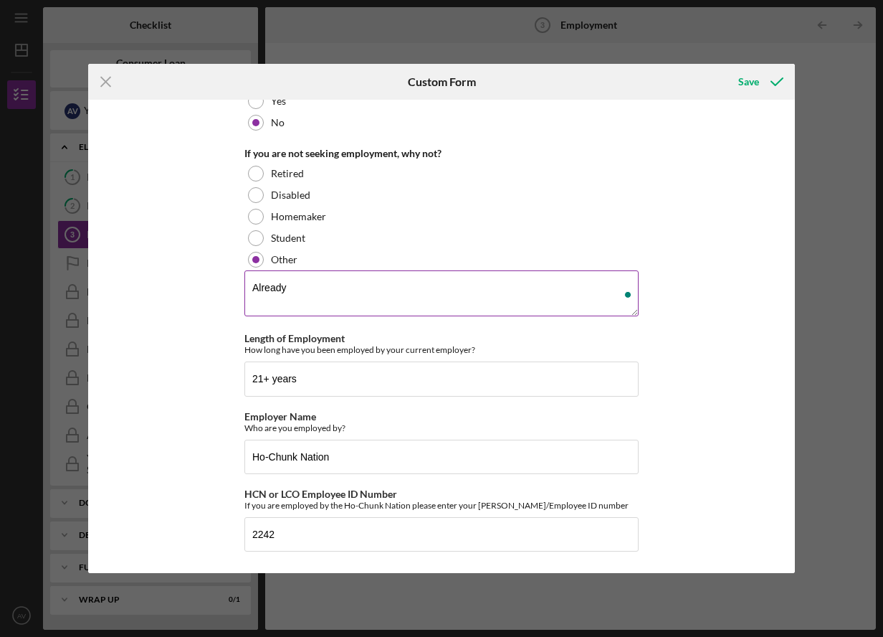
scroll to position [183, 0]
click at [442, 297] on textarea "Already employed" at bounding box center [441, 293] width 394 height 46
type textarea "Already employed"
click at [749, 82] on div "Save" at bounding box center [748, 81] width 21 height 29
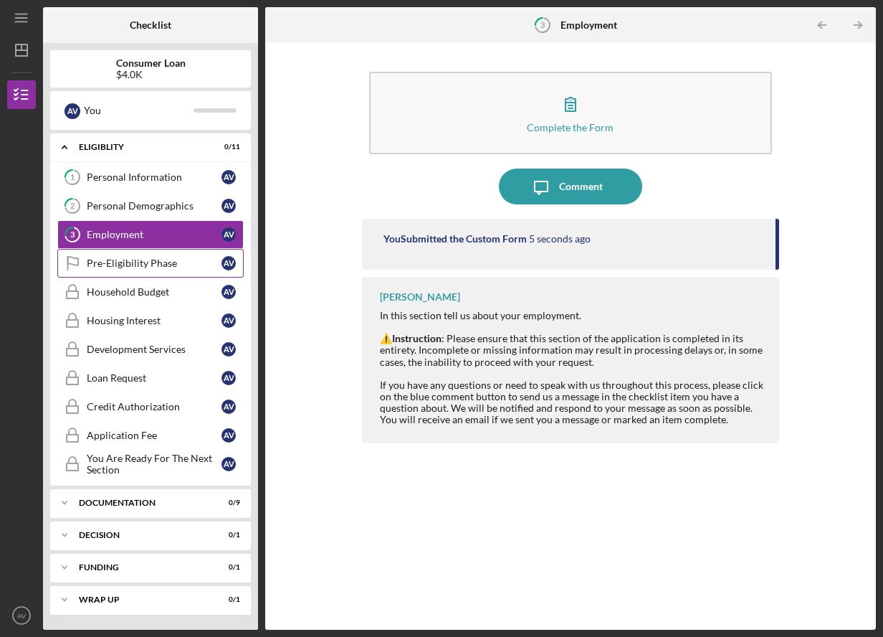
click at [128, 266] on div "Pre-Eligibility Phase" at bounding box center [154, 262] width 135 height 11
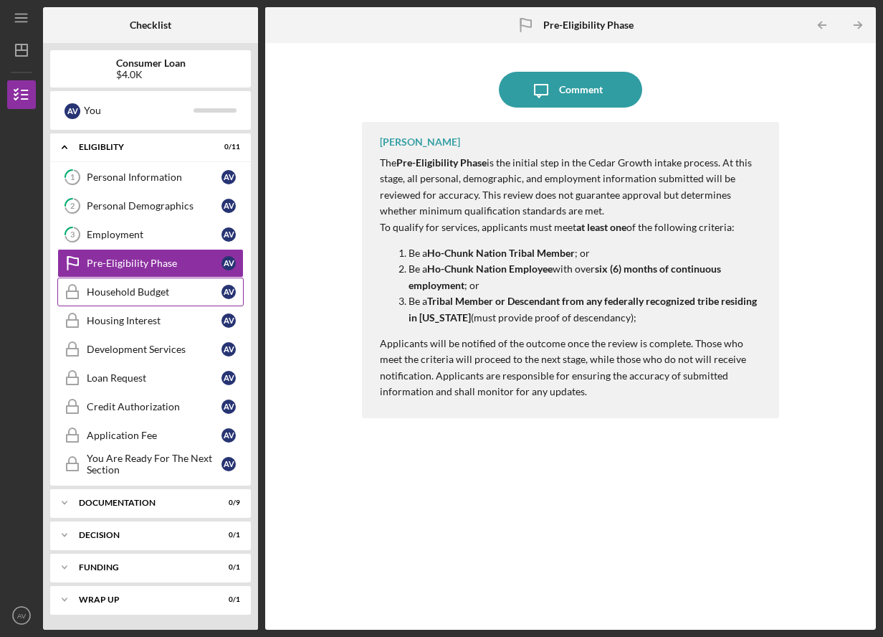
click at [153, 290] on div "Household Budget" at bounding box center [154, 291] width 135 height 11
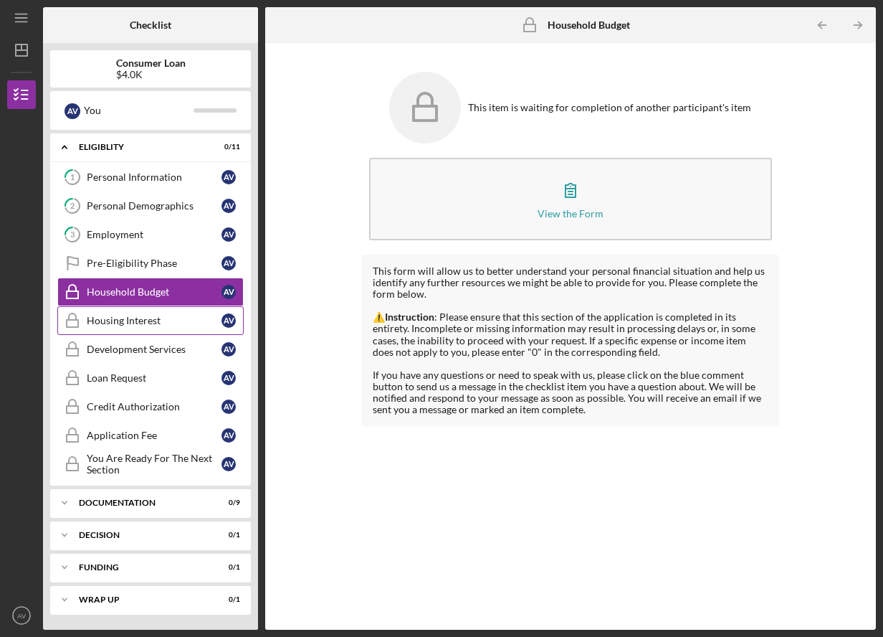
click at [136, 325] on div "Housing Interest" at bounding box center [154, 320] width 135 height 11
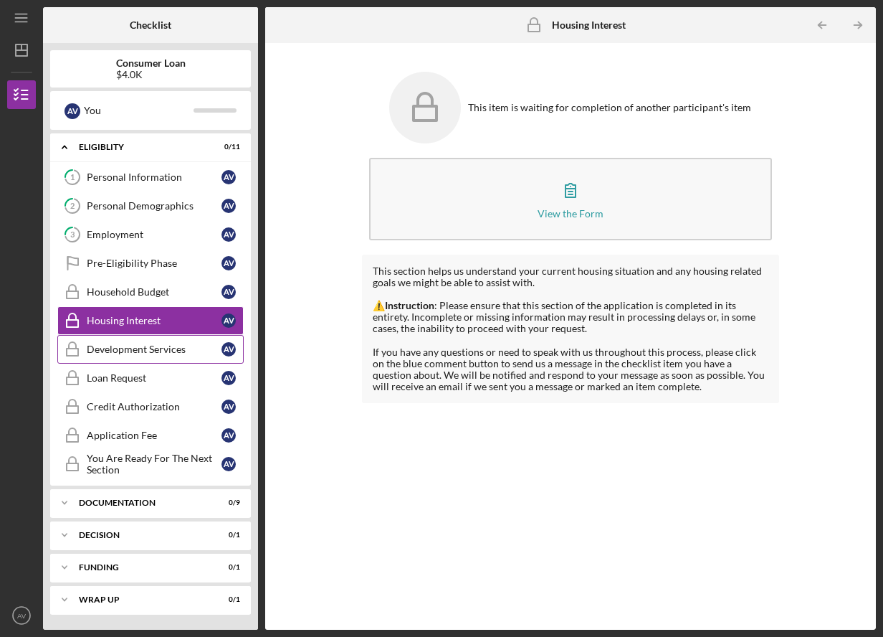
click at [134, 357] on link "Development Services Development Services A V" at bounding box center [150, 349] width 186 height 29
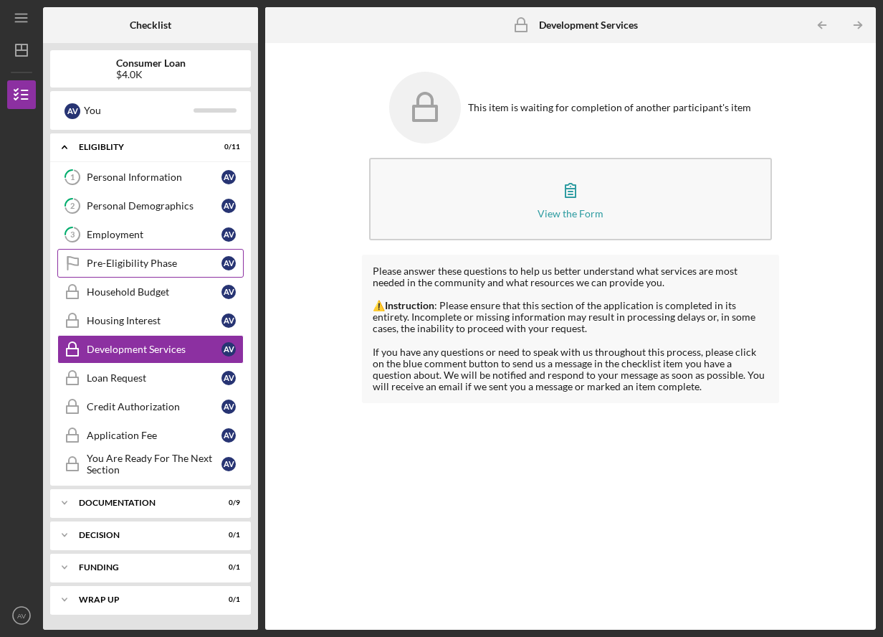
click at [122, 261] on div "Pre-Eligibility Phase" at bounding box center [154, 262] width 135 height 11
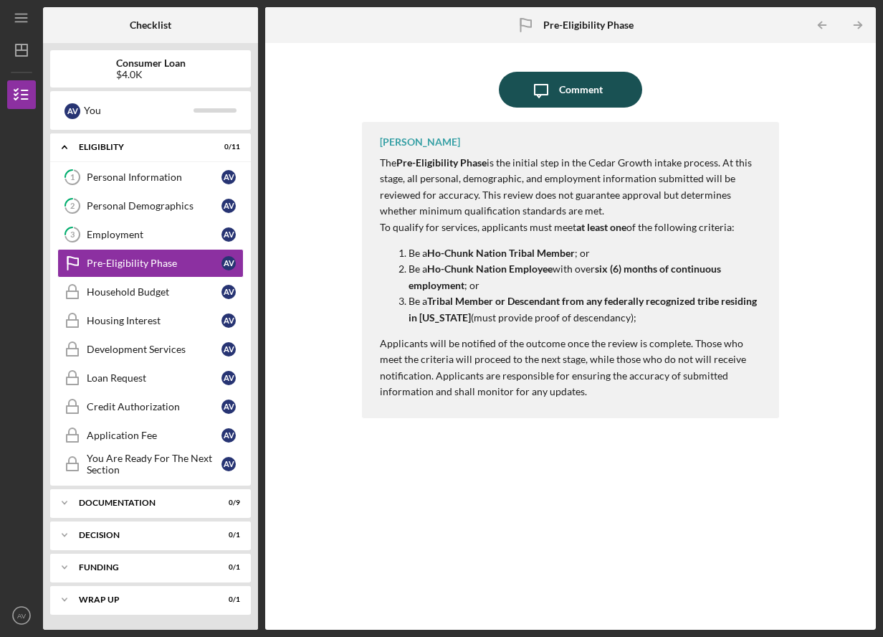
click at [586, 90] on div "Comment" at bounding box center [581, 90] width 44 height 36
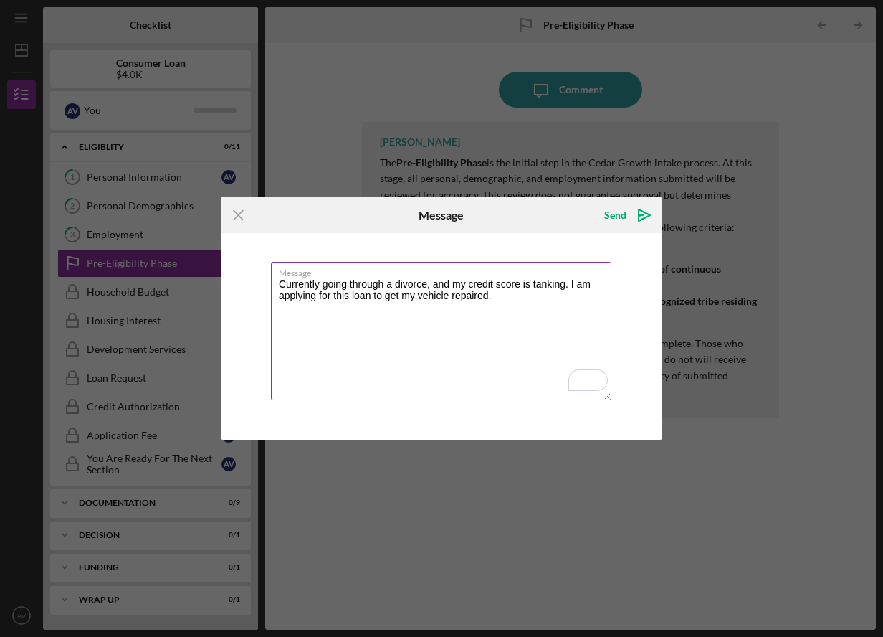
click at [497, 291] on textarea "Currently going through a divorce, and my credit score is tanking. I am applyin…" at bounding box center [441, 331] width 341 height 138
type textarea "Currently going through a divorce, and my credit score is tanking. I am applyin…"
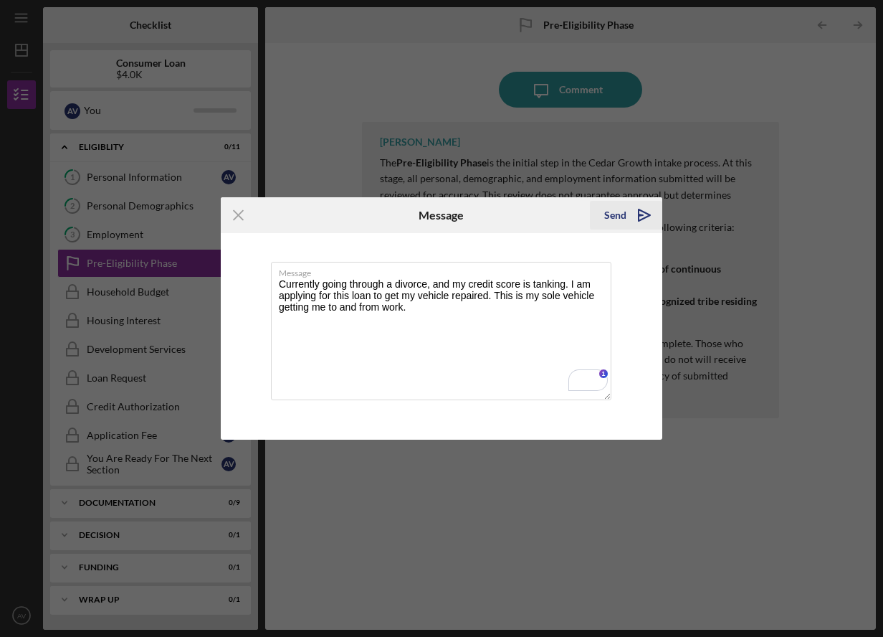
click at [643, 217] on icon "Icon/icon-invite-send" at bounding box center [645, 215] width 36 height 36
